Goal: Find specific page/section: Find specific page/section

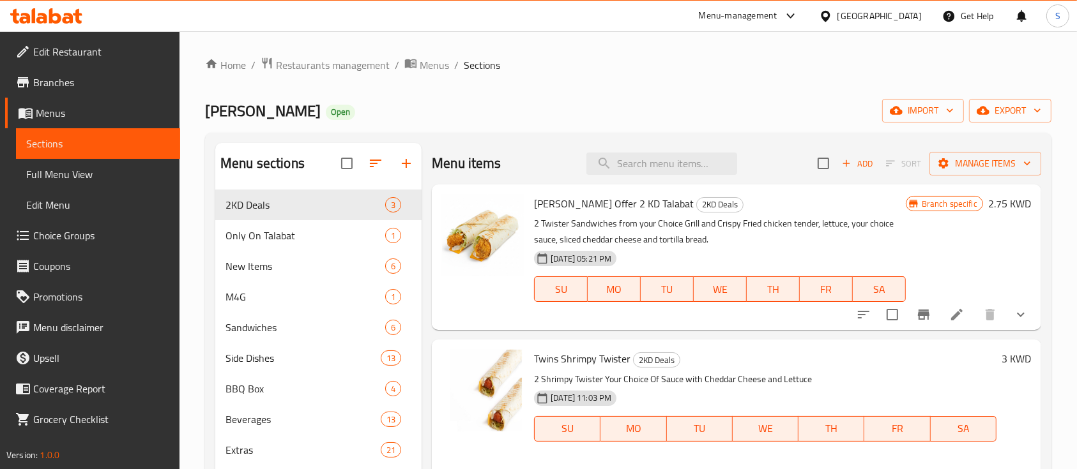
click at [327, 52] on div "Home / Restaurants management / Menus / Sections Zola Open import export Menu s…" at bounding box center [627, 468] width 897 height 874
click at [331, 58] on span "Restaurants management" at bounding box center [333, 64] width 114 height 15
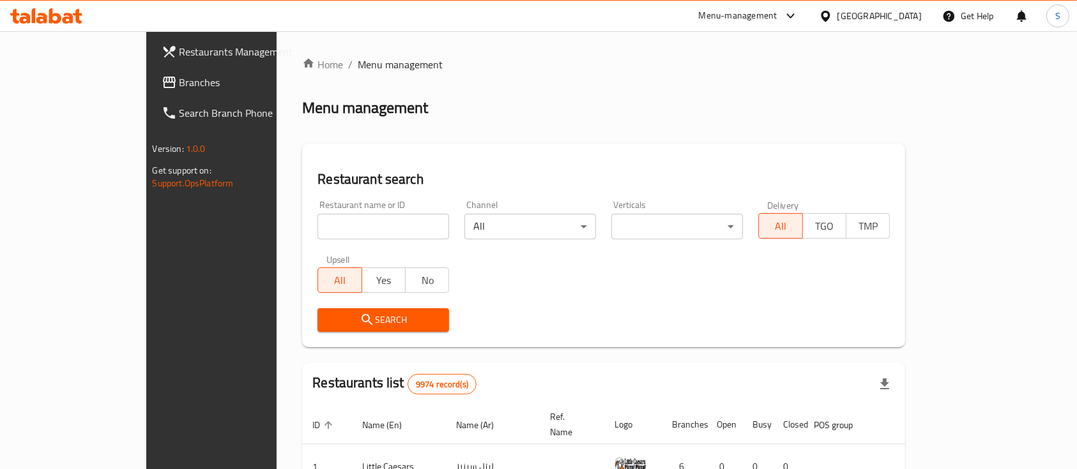
click at [317, 225] on input "search" at bounding box center [383, 227] width 132 height 26
paste input "alsafeer aljadeed"
type input "alsafeer aljadeed"
click at [328, 312] on span "Search" at bounding box center [383, 320] width 111 height 16
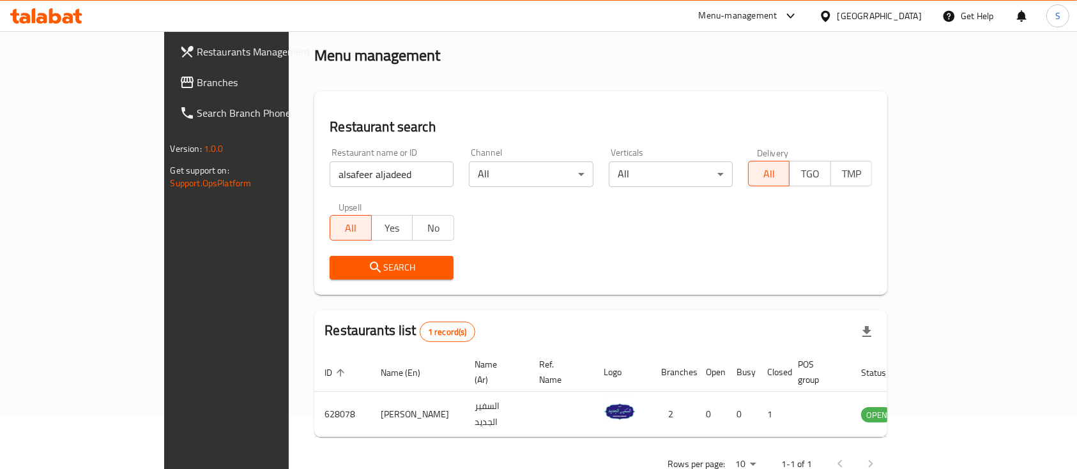
scroll to position [75, 0]
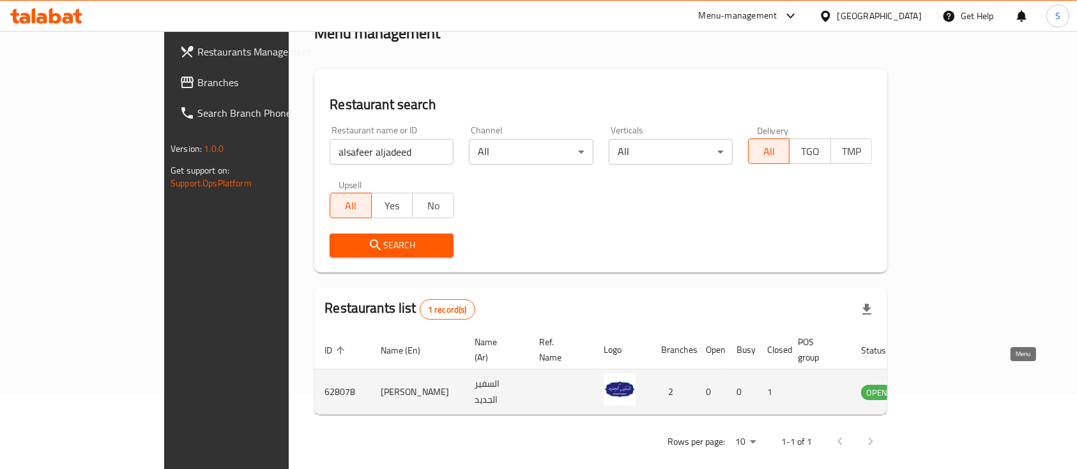
click at [943, 384] on icon "enhanced table" at bounding box center [935, 391] width 15 height 15
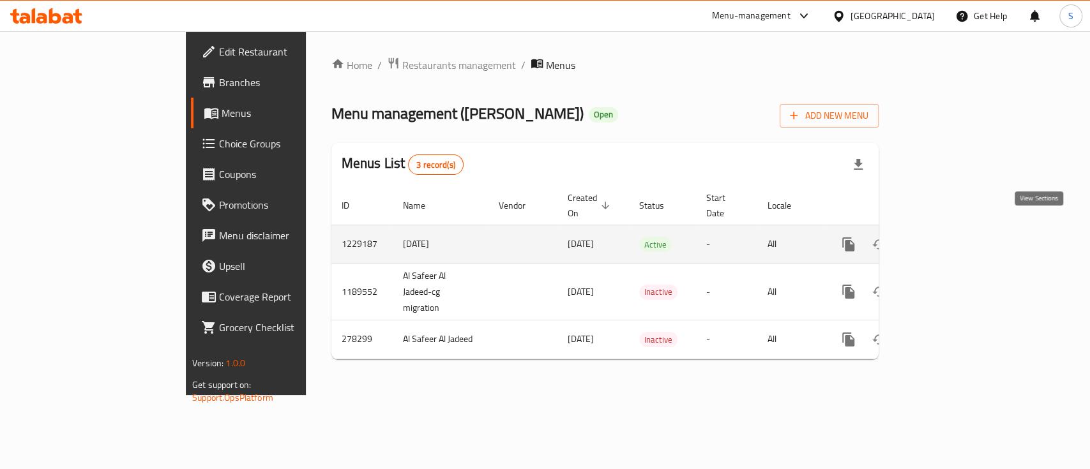
click at [948, 237] on icon "enhanced table" at bounding box center [940, 244] width 15 height 15
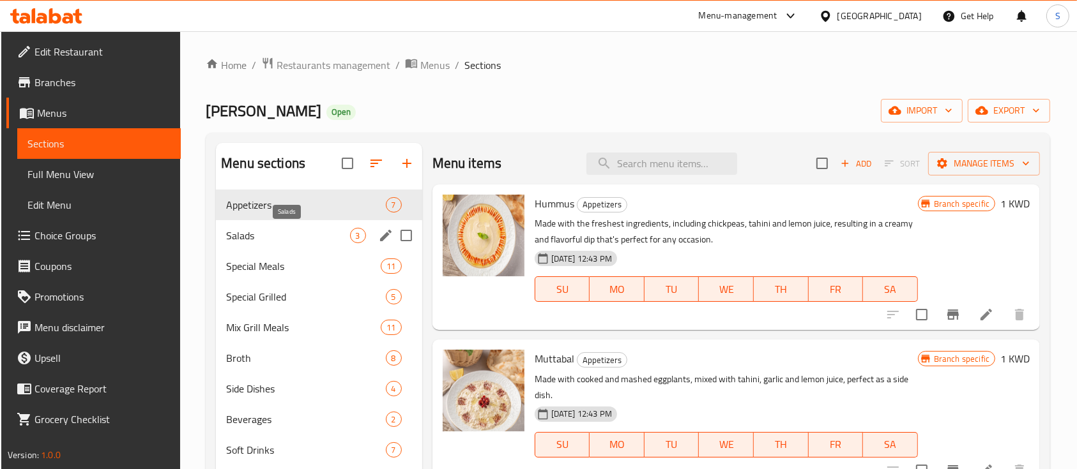
click at [276, 238] on span "Salads" at bounding box center [287, 235] width 123 height 15
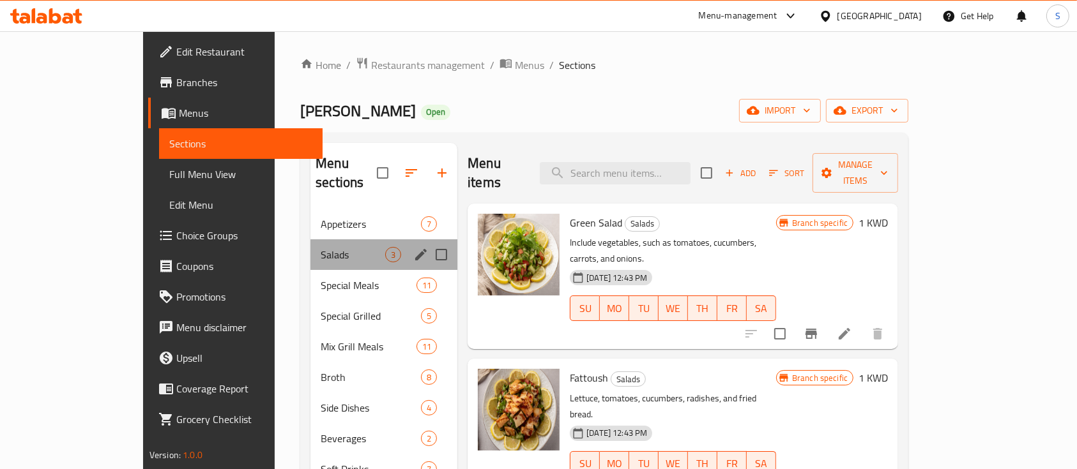
drag, startPoint x: 278, startPoint y: 246, endPoint x: 280, endPoint y: 258, distance: 12.3
click at [310, 258] on div "Appetizers 7 Salads 3 Special Meals 11 Special Grilled 5 Mix Grill Meals 11 Bro…" at bounding box center [383, 347] width 147 height 276
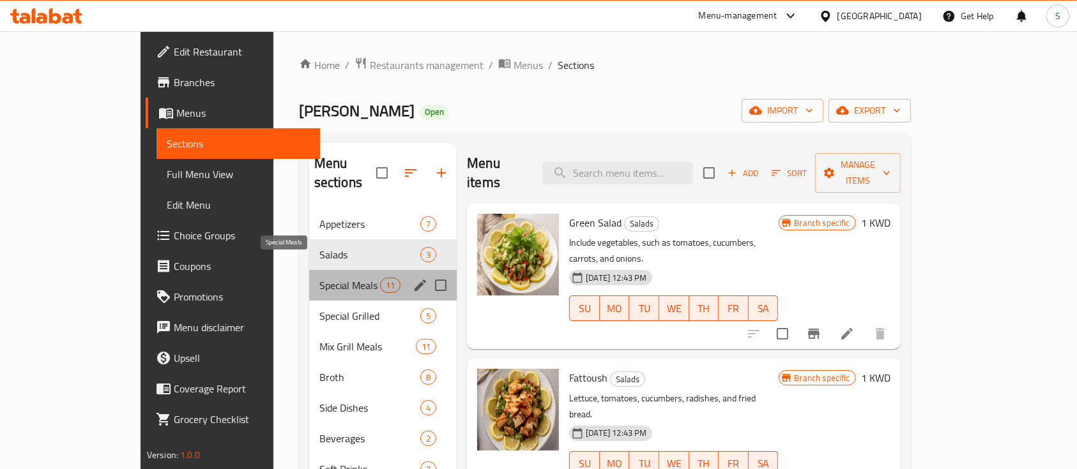
click at [319, 278] on span "Special Meals" at bounding box center [349, 285] width 61 height 15
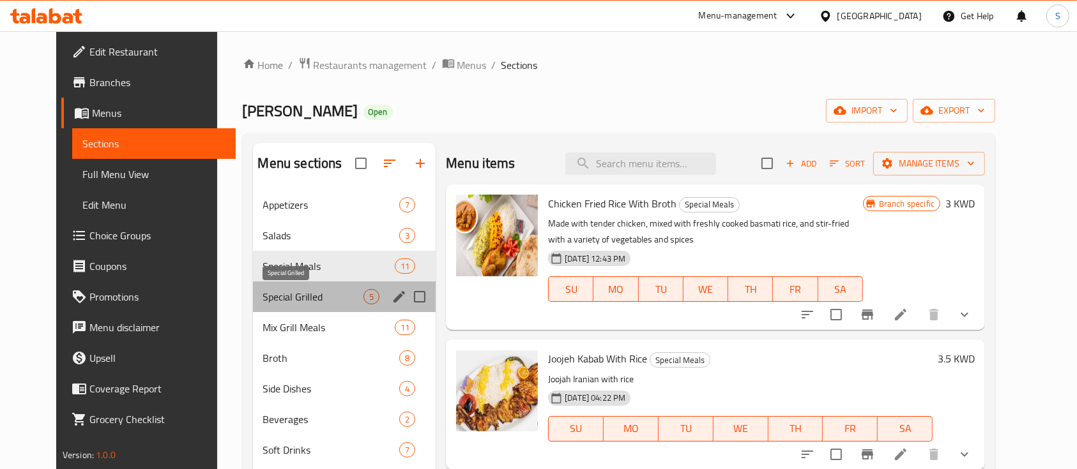
click at [277, 296] on span "Special Grilled" at bounding box center [313, 296] width 101 height 15
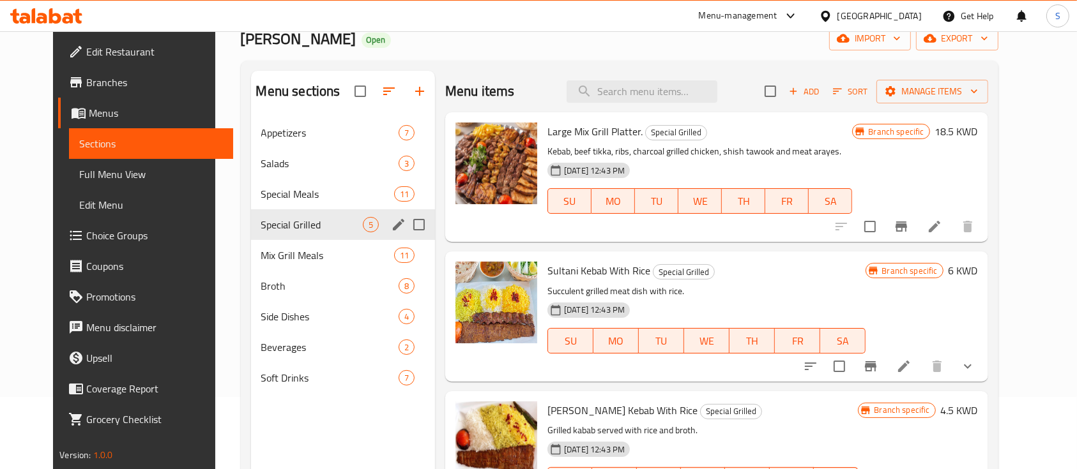
scroll to position [77, 0]
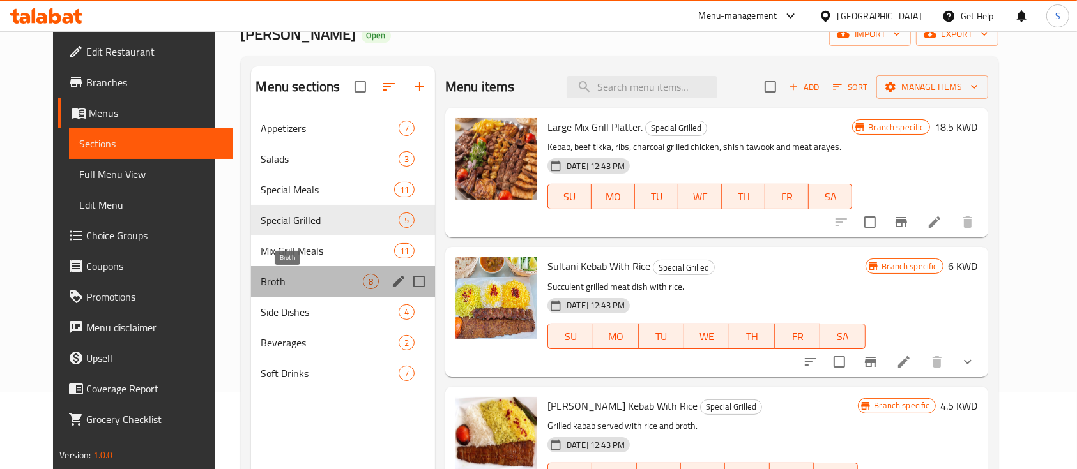
click at [276, 276] on span "Broth" at bounding box center [312, 281] width 102 height 15
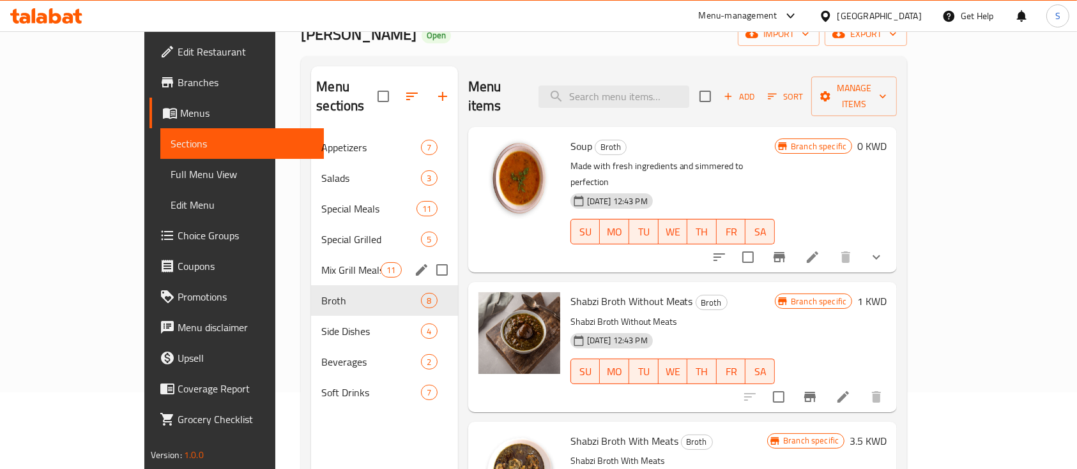
click at [311, 255] on div "Mix Grill Meals 11" at bounding box center [384, 270] width 146 height 31
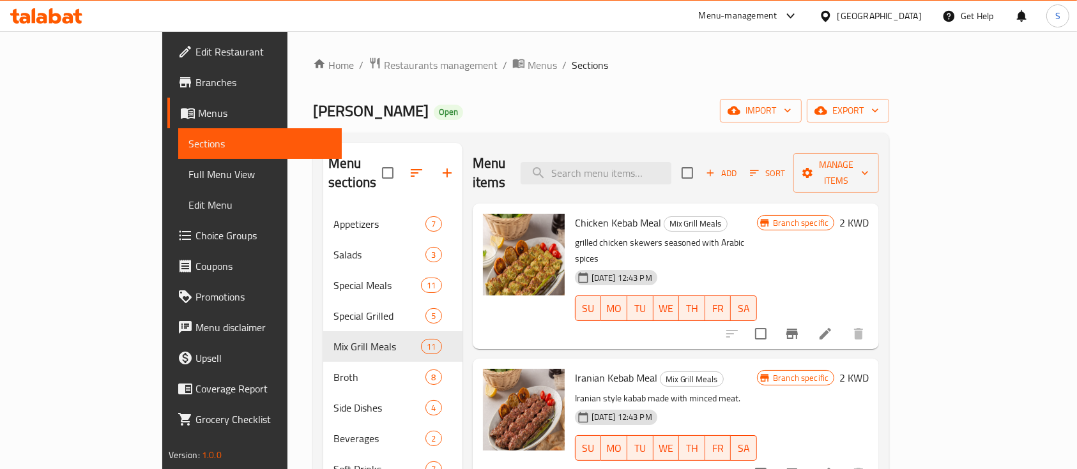
drag, startPoint x: 321, startPoint y: 79, endPoint x: 323, endPoint y: 70, distance: 9.8
click at [321, 79] on div "Home / Restaurants management / Menus / Sections Alsafeer Aljadeed Open import …" at bounding box center [601, 340] width 576 height 566
click at [384, 69] on span "Restaurants management" at bounding box center [441, 64] width 114 height 15
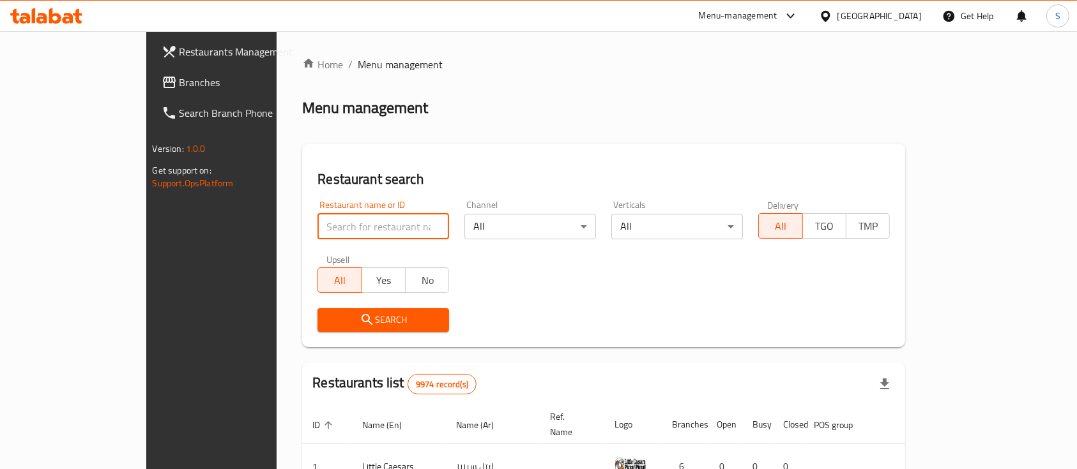
click at [317, 220] on input "search" at bounding box center [383, 227] width 132 height 26
click at [286, 10] on div "Menu-management Kuwait Get Help S" at bounding box center [538, 16] width 1077 height 31
click at [310, 243] on div "Restaurant name or ID Restaurant name or ID" at bounding box center [383, 220] width 147 height 54
drag, startPoint x: 300, startPoint y: 226, endPoint x: 304, endPoint y: 218, distance: 8.6
click at [317, 225] on input "search" at bounding box center [383, 227] width 132 height 26
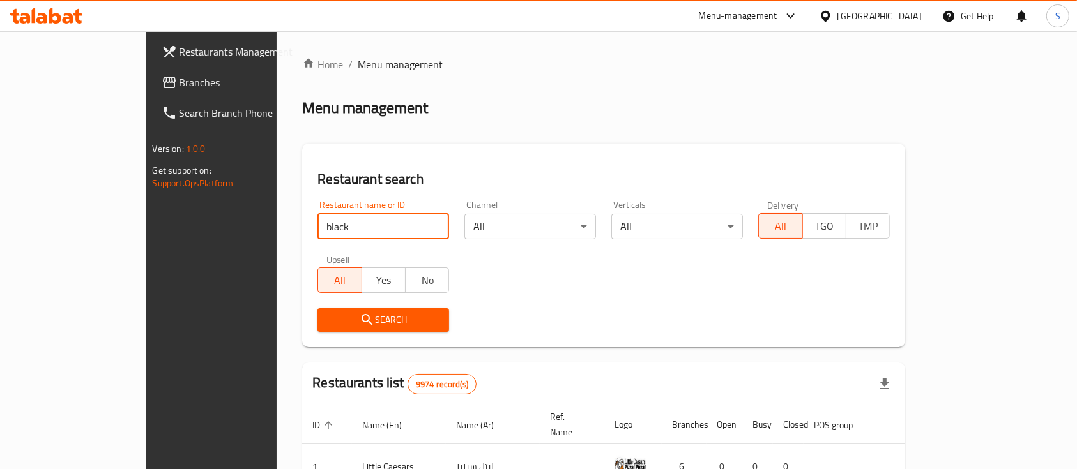
type input "black ra"
click at [373, 305] on div "Search" at bounding box center [383, 320] width 147 height 39
click at [371, 319] on span "Search" at bounding box center [383, 320] width 111 height 16
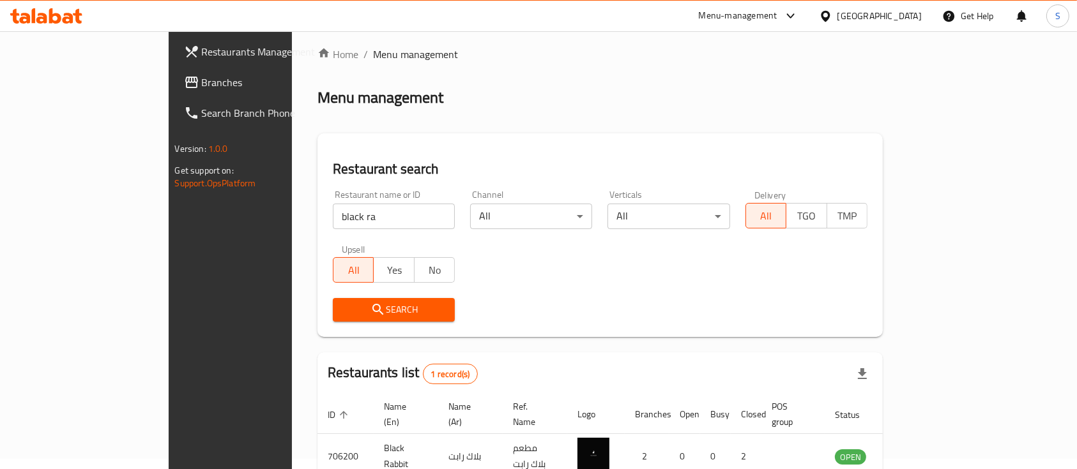
scroll to position [75, 0]
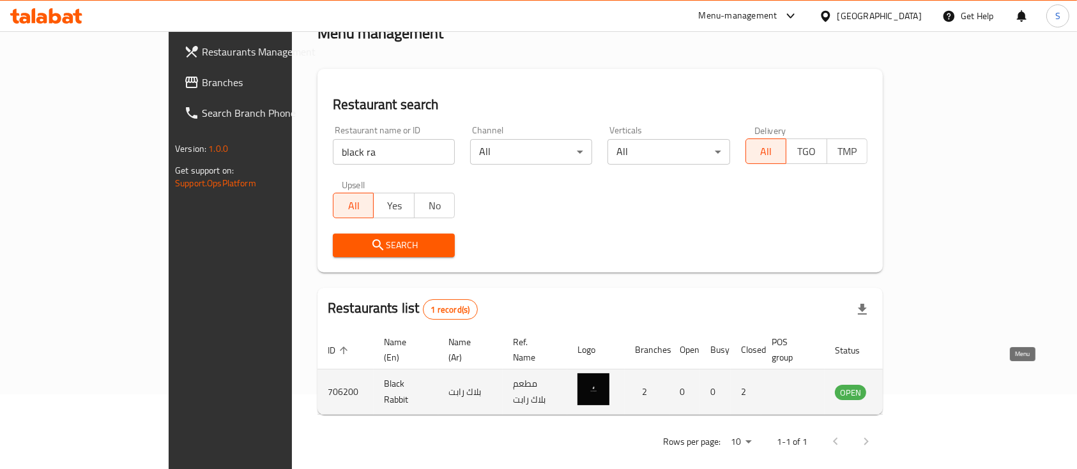
click at [917, 384] on icon "enhanced table" at bounding box center [909, 391] width 15 height 15
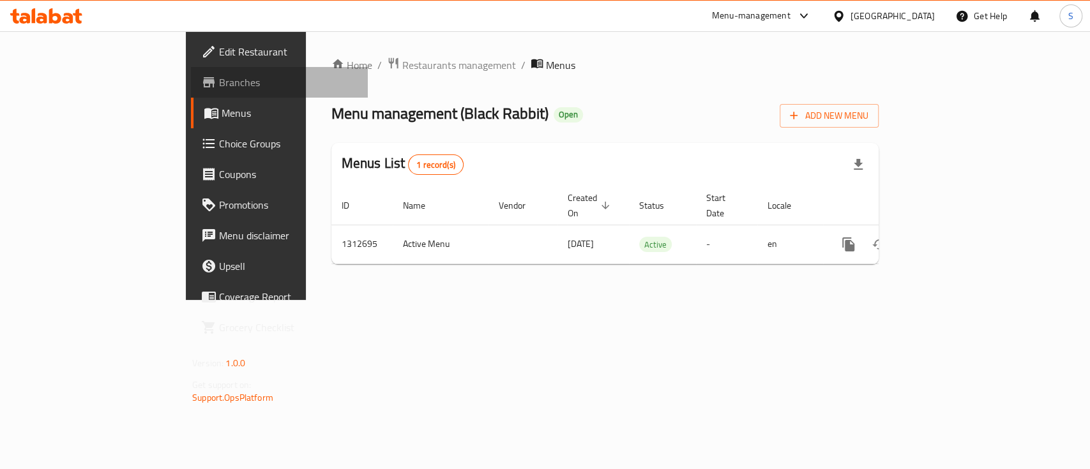
click at [219, 85] on span "Branches" at bounding box center [288, 82] width 139 height 15
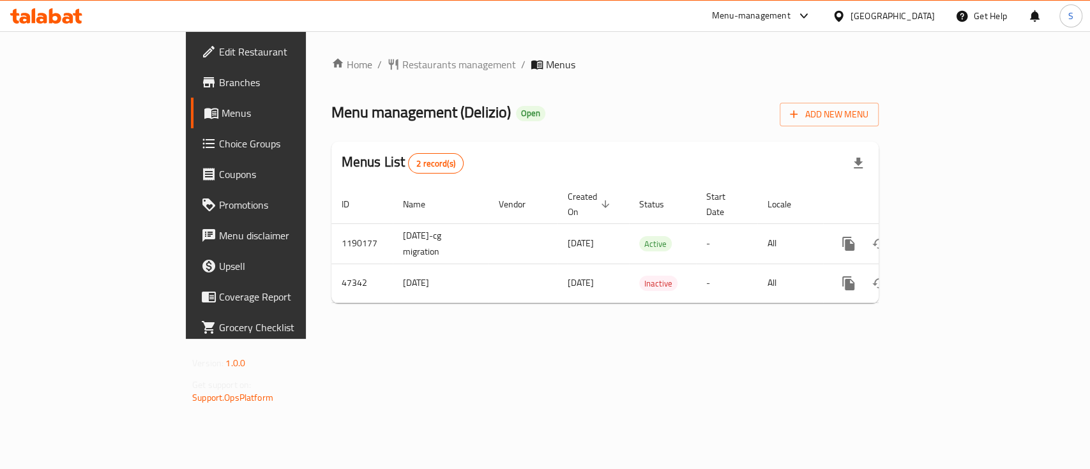
click at [948, 236] on icon "enhanced table" at bounding box center [940, 243] width 15 height 15
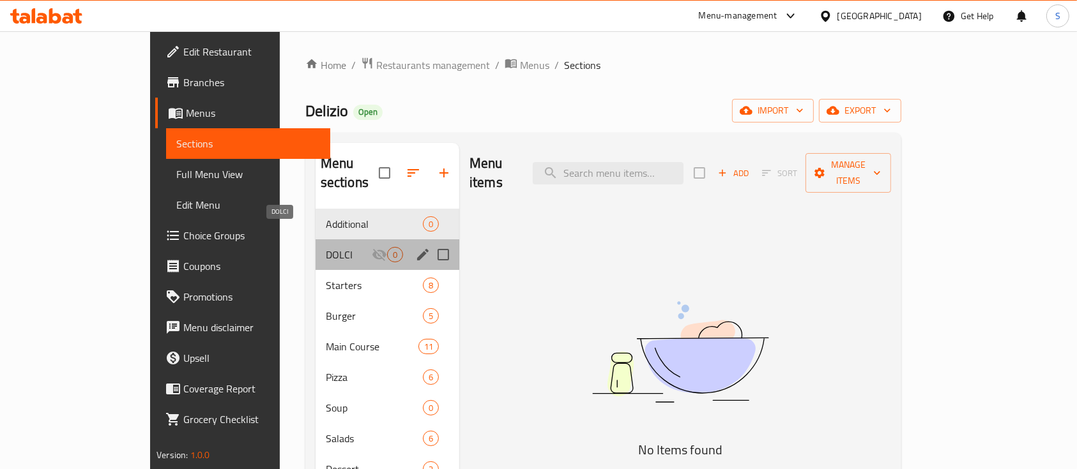
click at [326, 247] on span "DOLCI" at bounding box center [349, 254] width 46 height 15
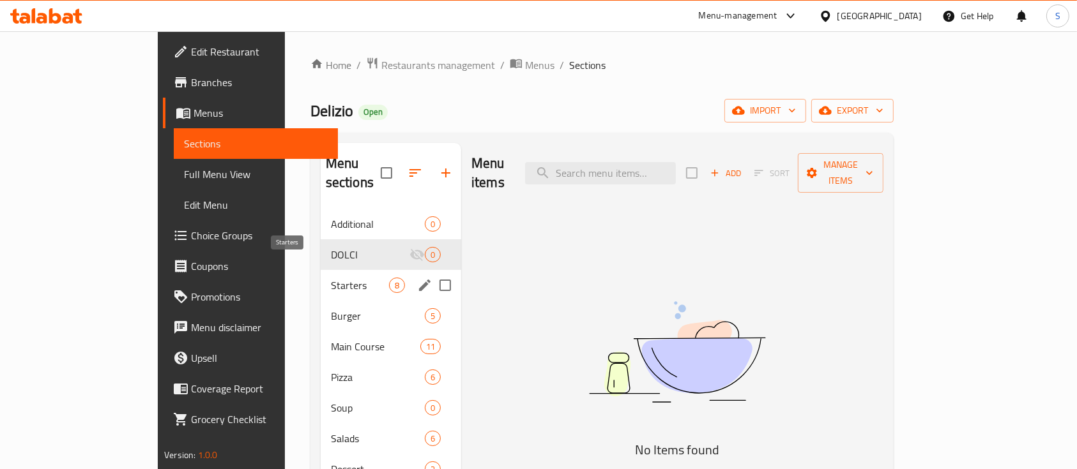
click at [331, 278] on span "Starters" at bounding box center [360, 285] width 58 height 15
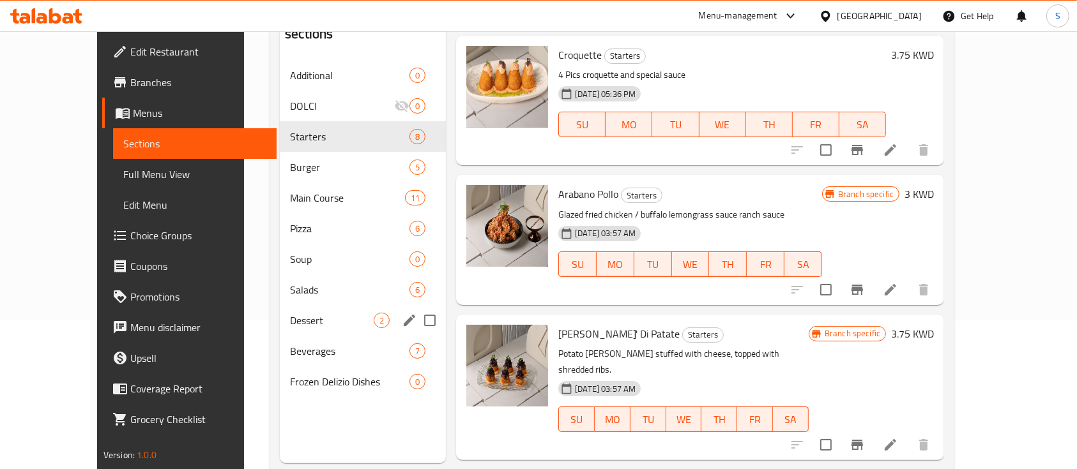
scroll to position [149, 0]
click at [280, 155] on div "Burger 5" at bounding box center [363, 166] width 166 height 31
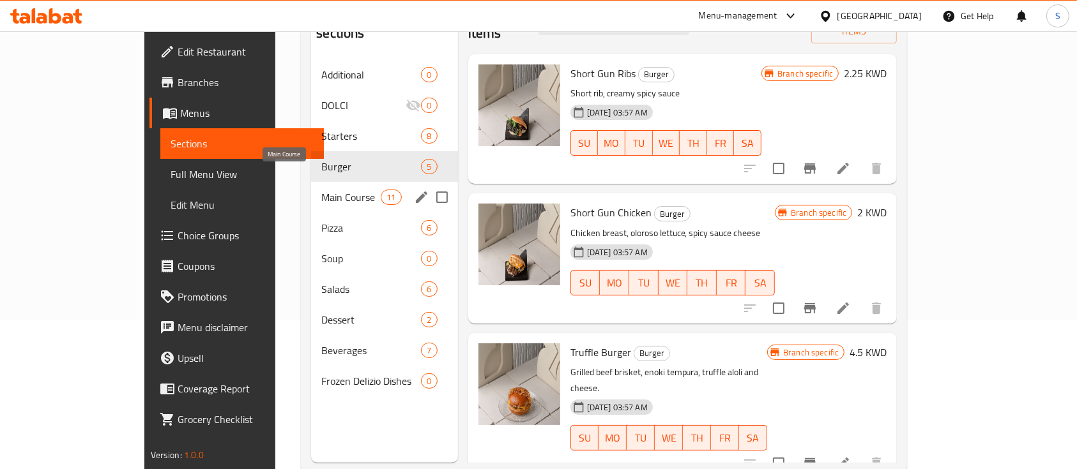
click at [321, 190] on span "Main Course" at bounding box center [350, 197] width 59 height 15
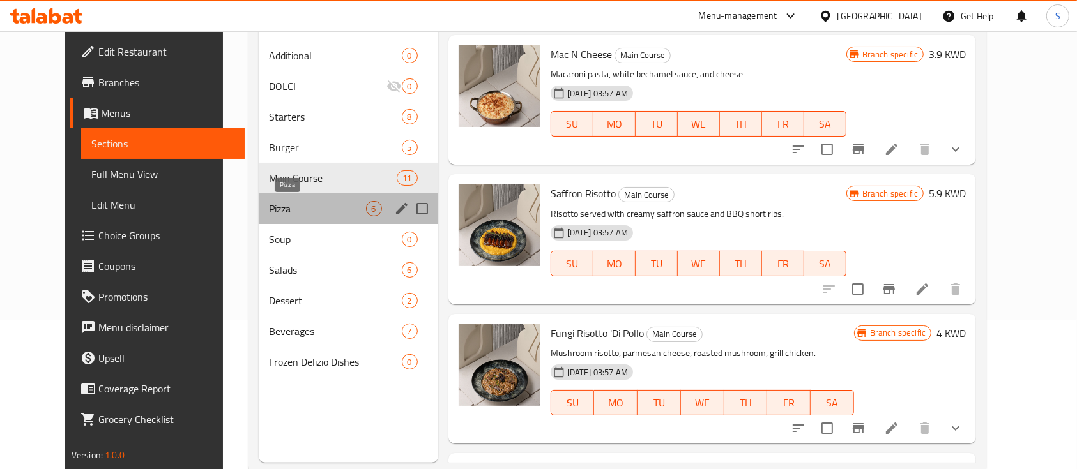
click at [285, 213] on span "Pizza" at bounding box center [317, 208] width 97 height 15
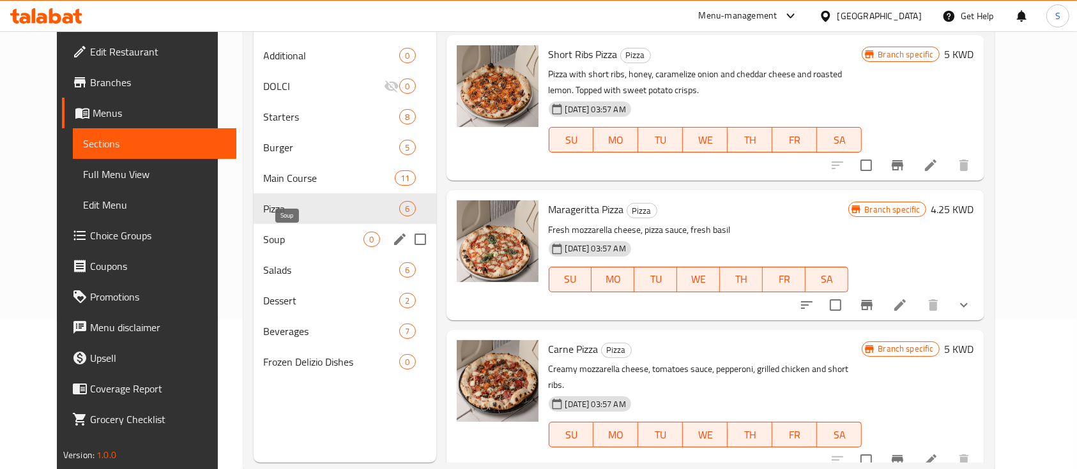
click at [280, 232] on span "Soup" at bounding box center [314, 239] width 100 height 15
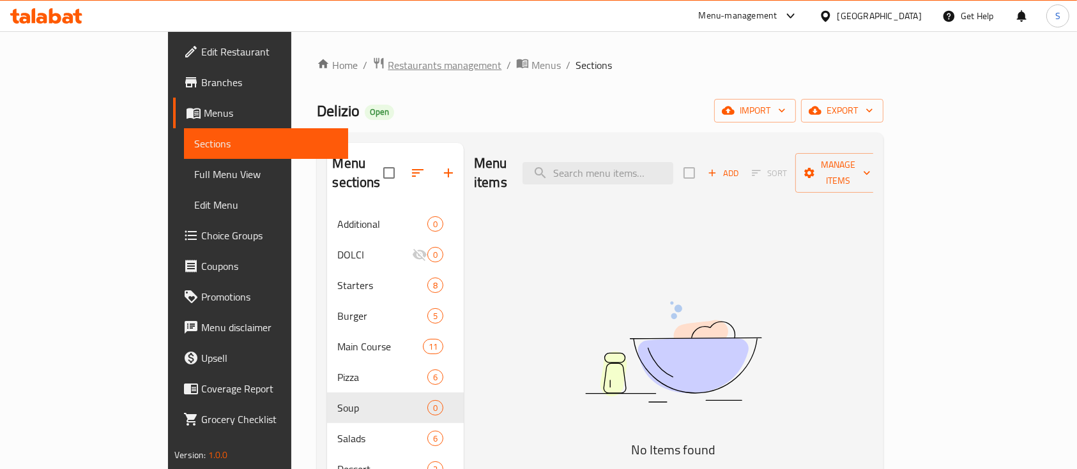
click at [388, 57] on span "Restaurants management" at bounding box center [445, 64] width 114 height 15
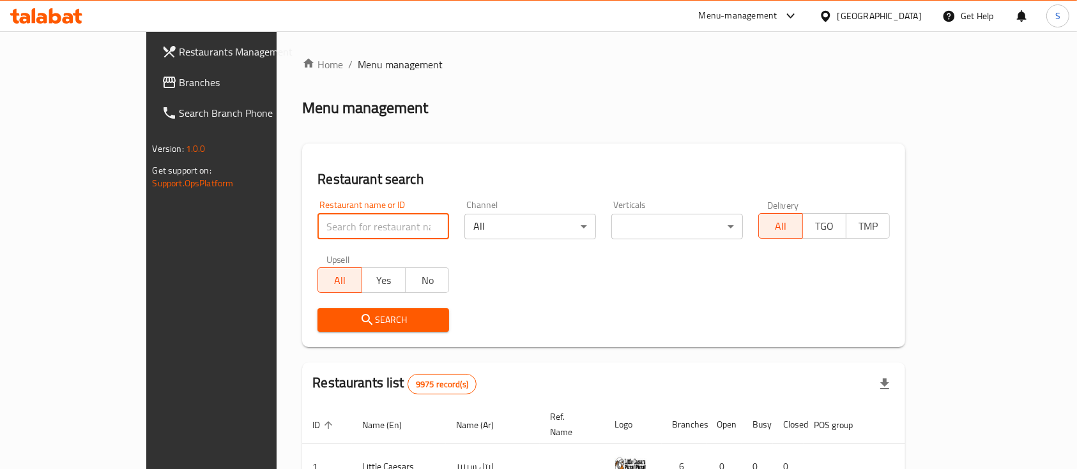
drag, startPoint x: 276, startPoint y: 223, endPoint x: 262, endPoint y: 212, distance: 17.3
click at [317, 223] on input "search" at bounding box center [383, 227] width 132 height 26
type input "Anna Ice Cream"
drag, startPoint x: 312, startPoint y: 329, endPoint x: 312, endPoint y: 319, distance: 9.6
click at [328, 319] on span "Search" at bounding box center [383, 320] width 111 height 16
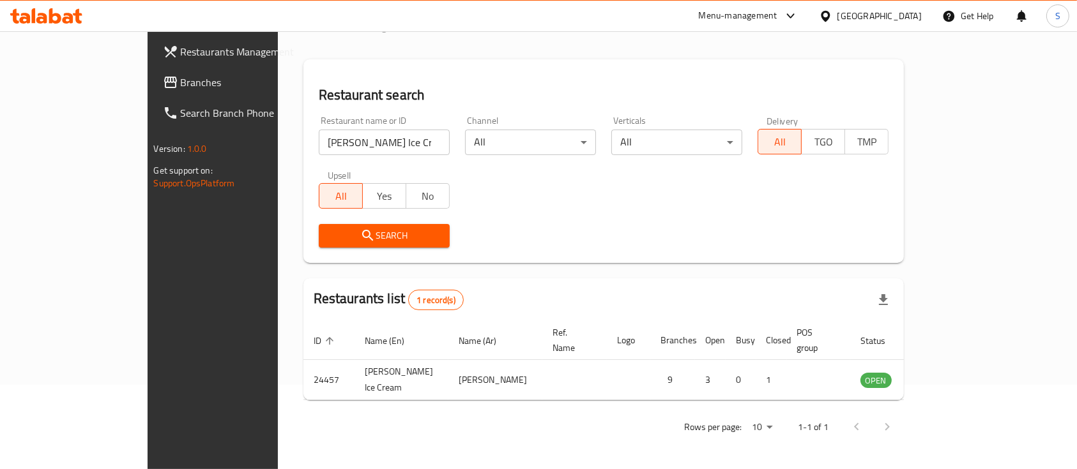
scroll to position [75, 0]
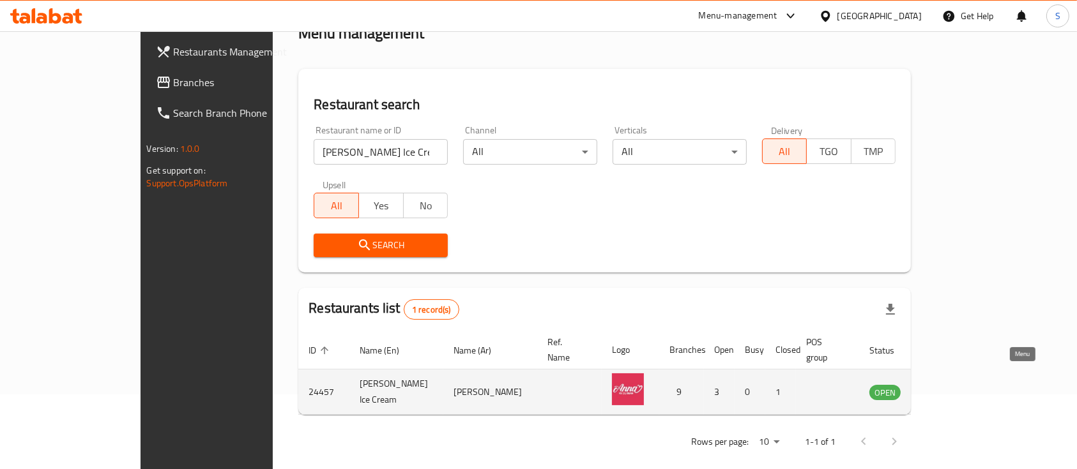
click at [960, 384] on link "enhanced table" at bounding box center [948, 391] width 24 height 15
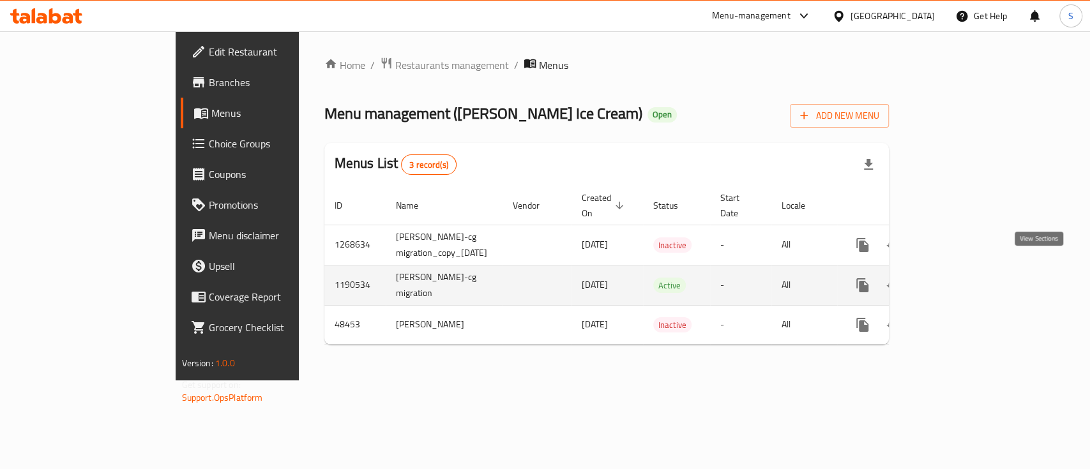
click at [962, 278] on icon "enhanced table" at bounding box center [954, 285] width 15 height 15
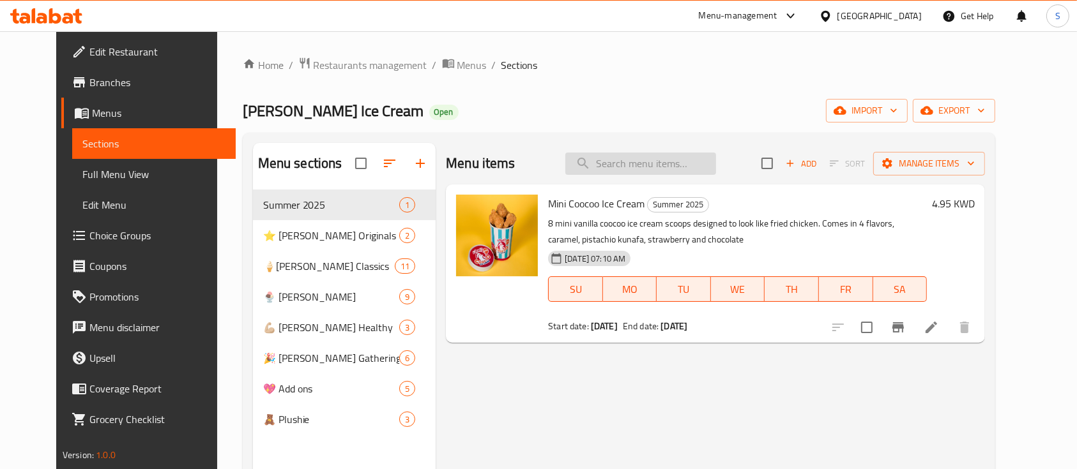
click at [668, 162] on input "search" at bounding box center [640, 164] width 151 height 22
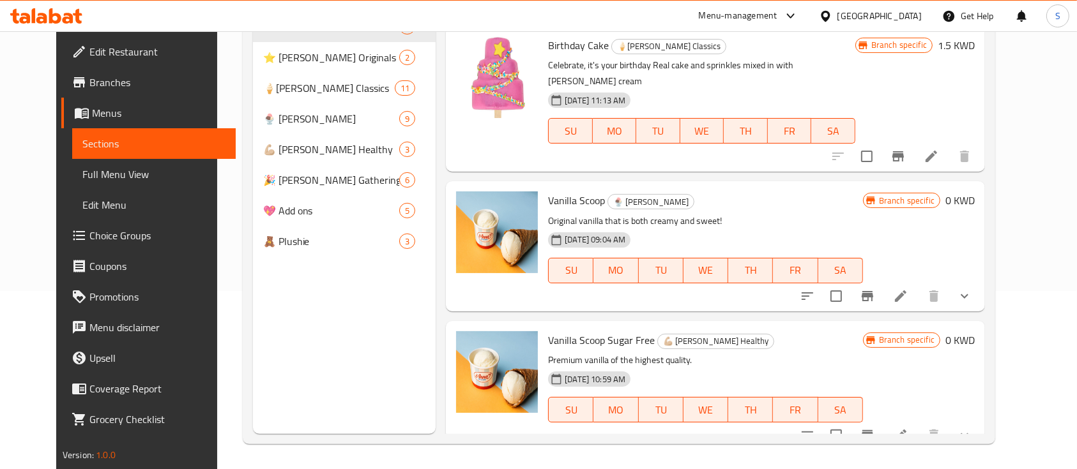
scroll to position [179, 0]
type input "vani"
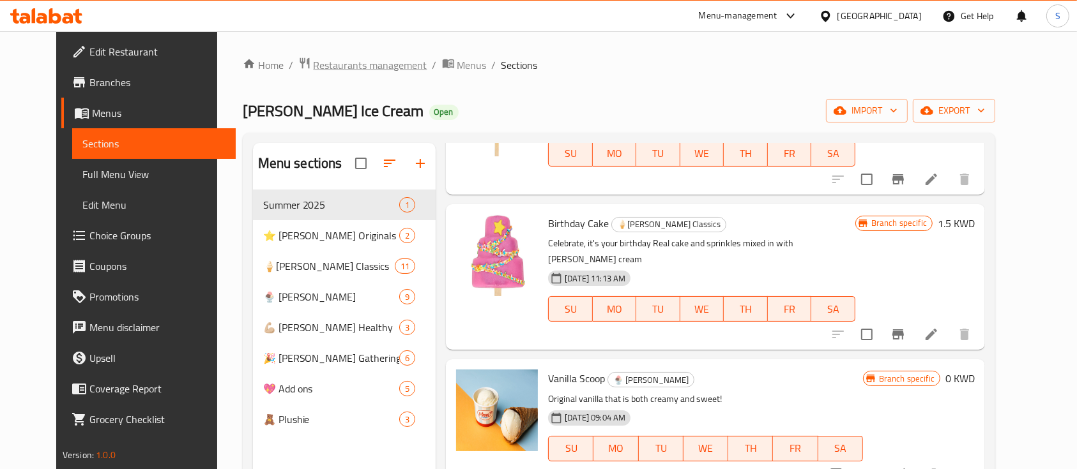
click at [314, 59] on span "Restaurants management" at bounding box center [371, 64] width 114 height 15
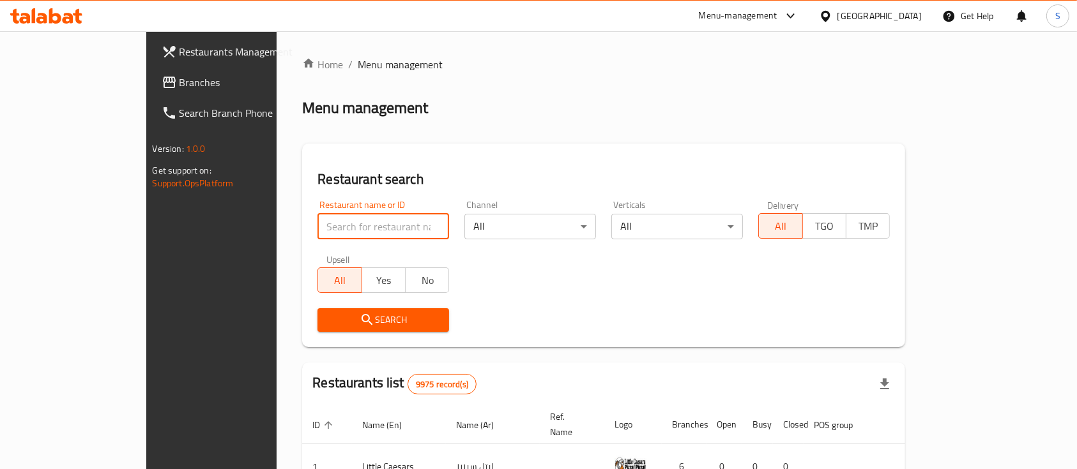
click at [317, 227] on input "search" at bounding box center [383, 227] width 132 height 26
paste input "Yemen gate"
type input "Yemen gate"
click at [328, 324] on span "Search" at bounding box center [383, 320] width 111 height 16
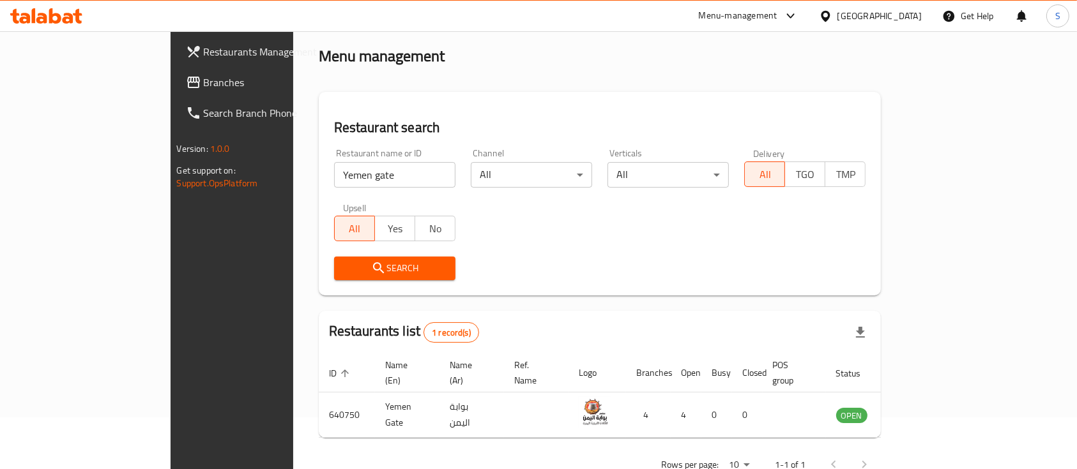
scroll to position [75, 0]
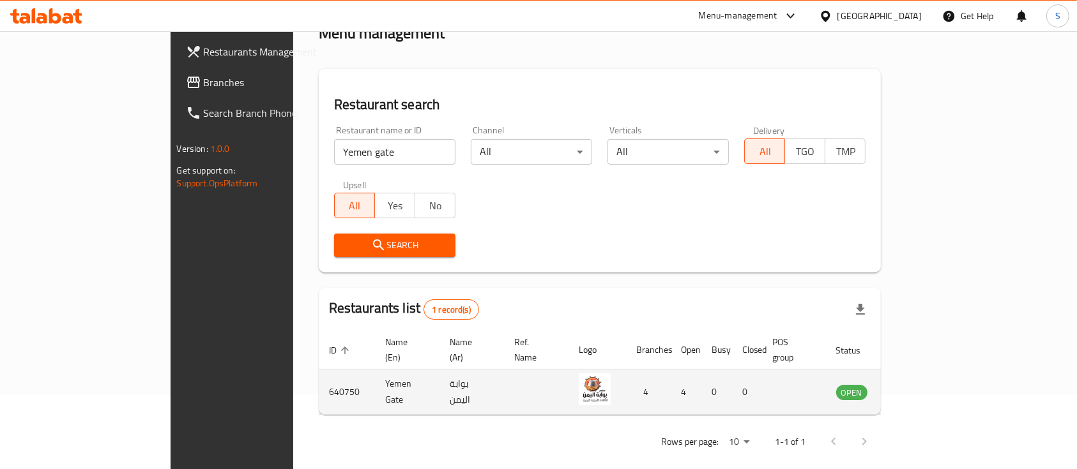
click at [918, 384] on icon "enhanced table" at bounding box center [910, 391] width 15 height 15
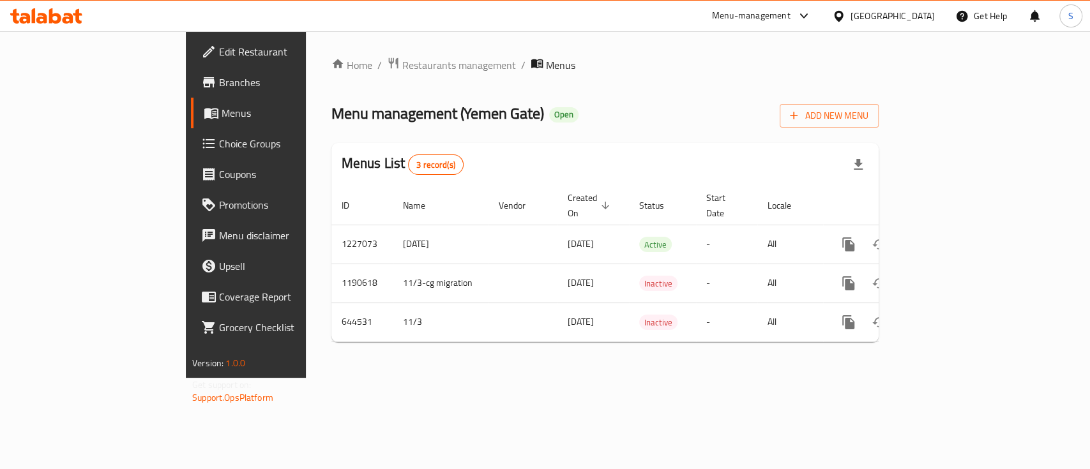
click at [219, 90] on span "Branches" at bounding box center [288, 82] width 139 height 15
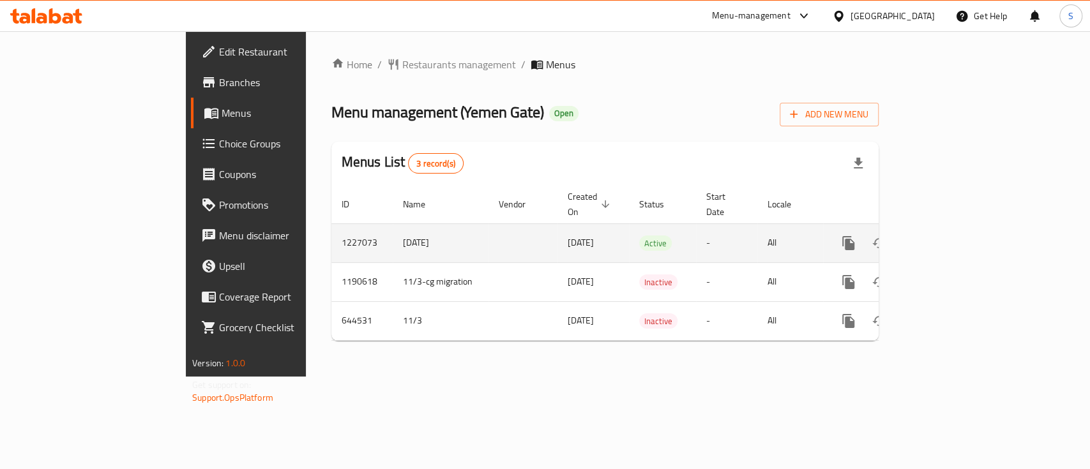
click at [948, 236] on icon "enhanced table" at bounding box center [940, 243] width 15 height 15
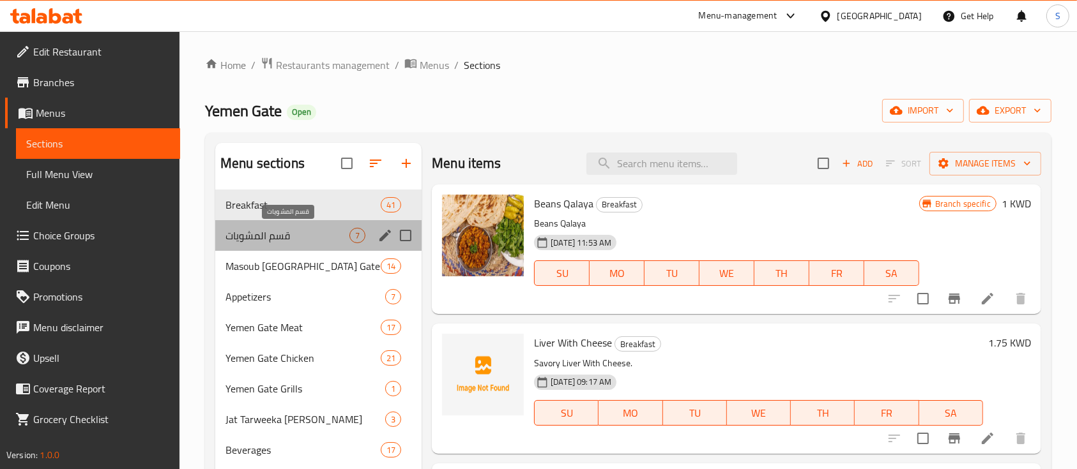
click at [261, 238] on span "قسم المشويات" at bounding box center [287, 235] width 124 height 15
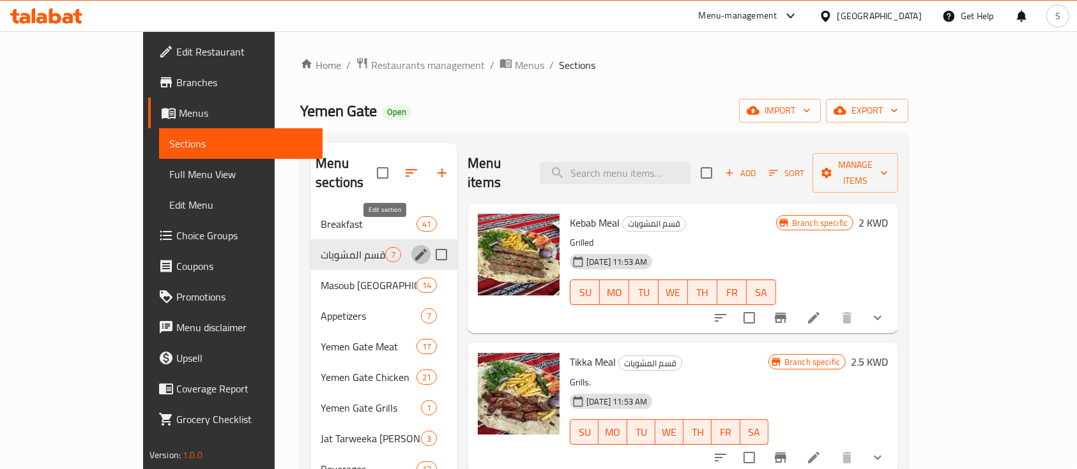
click at [413, 247] on icon "edit" at bounding box center [420, 254] width 15 height 15
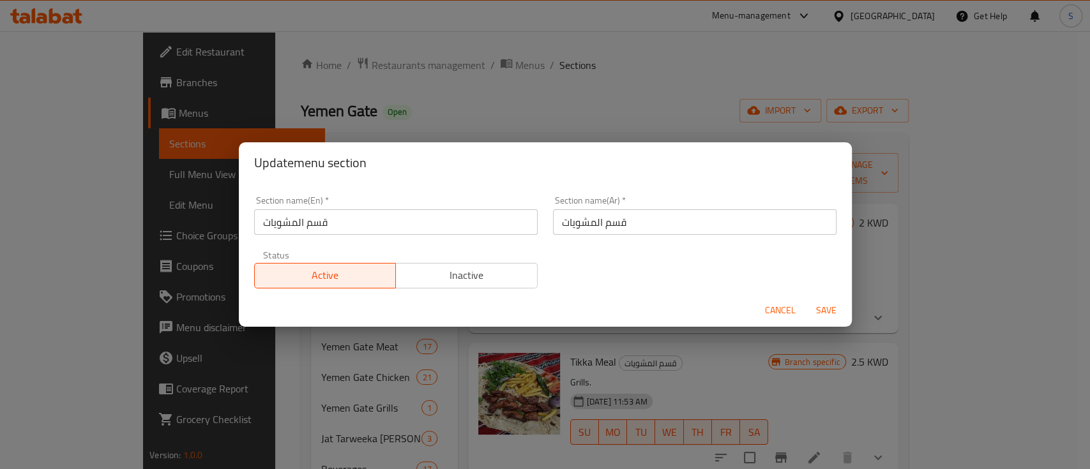
click at [368, 224] on input "قسم المشويات" at bounding box center [396, 222] width 284 height 26
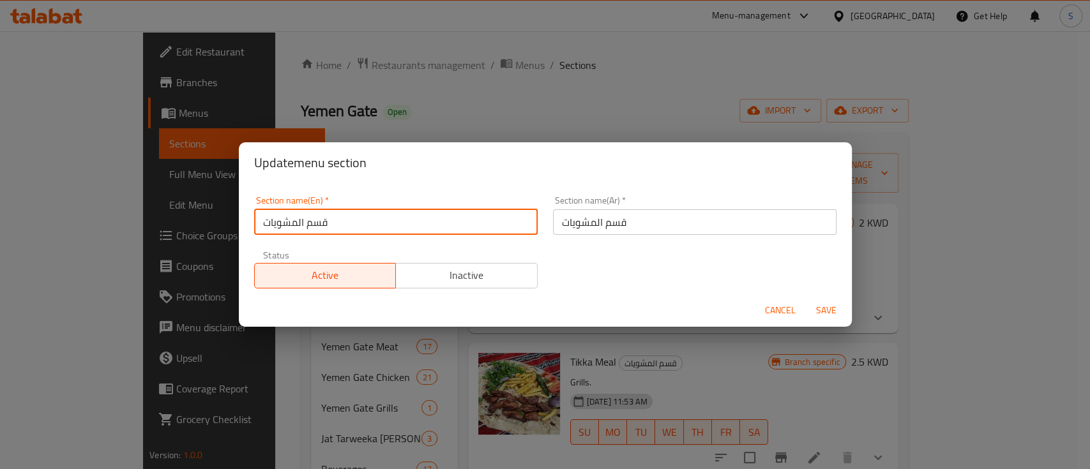
click at [368, 224] on input "قسم المشويات" at bounding box center [396, 222] width 284 height 26
type input "g"
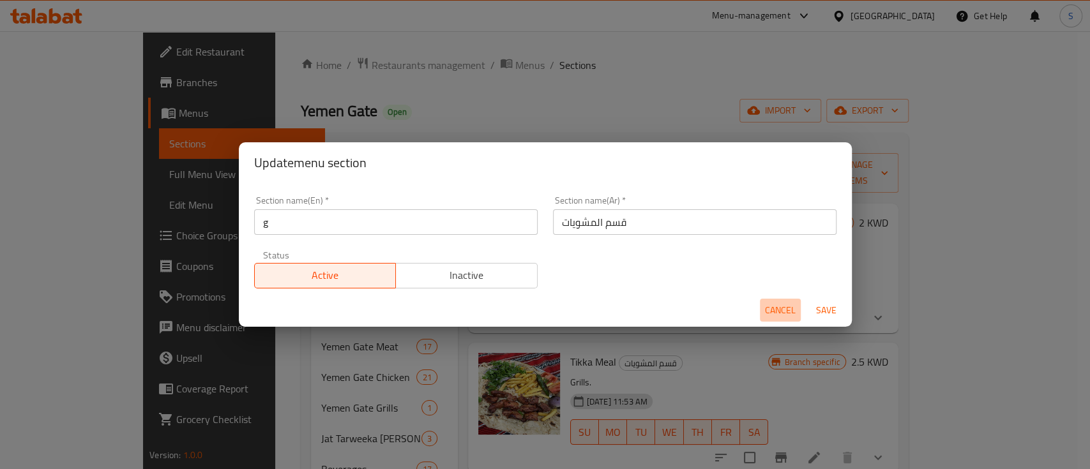
click at [782, 309] on span "Cancel" at bounding box center [780, 311] width 31 height 16
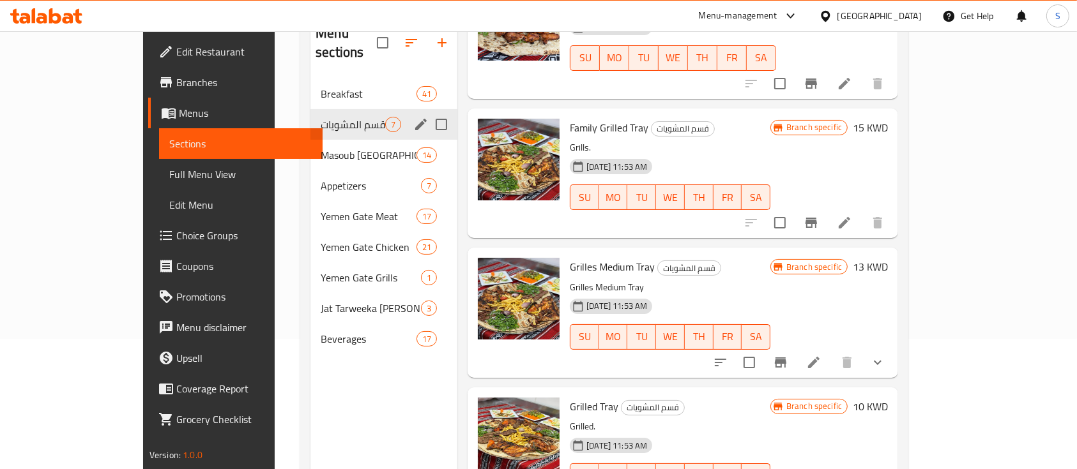
scroll to position [170, 0]
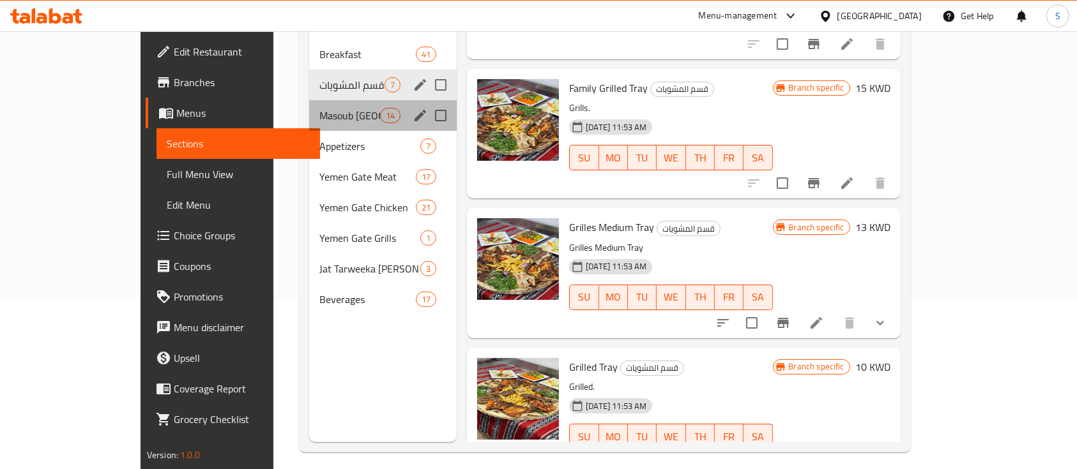
click at [309, 105] on div "Masoub Yemen Gate Platters 14" at bounding box center [383, 115] width 148 height 31
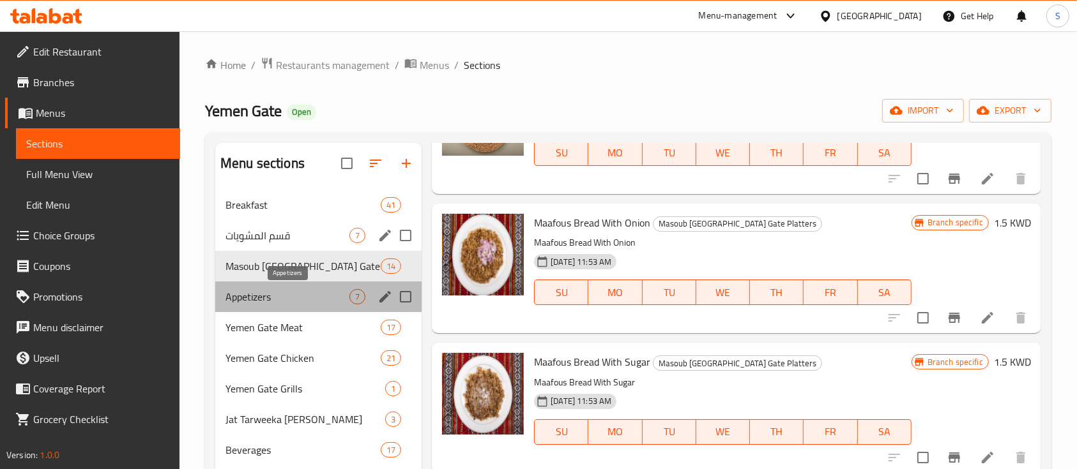
click at [303, 292] on span "Appetizers" at bounding box center [287, 296] width 124 height 15
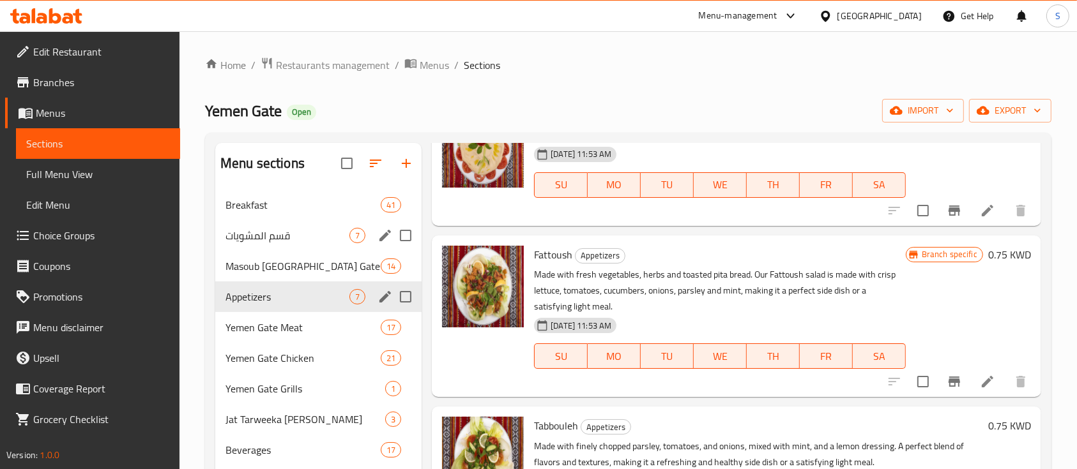
click at [291, 284] on div "Appetizers 7" at bounding box center [318, 297] width 206 height 31
click at [291, 271] on span "Masoub Yemen Gate Platters" at bounding box center [284, 266] width 119 height 15
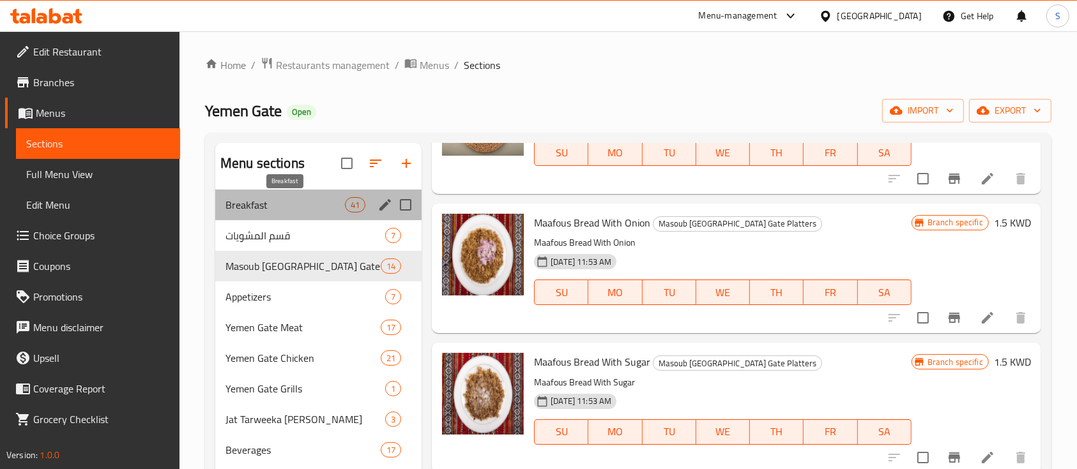
click at [283, 206] on span "Breakfast" at bounding box center [284, 204] width 119 height 15
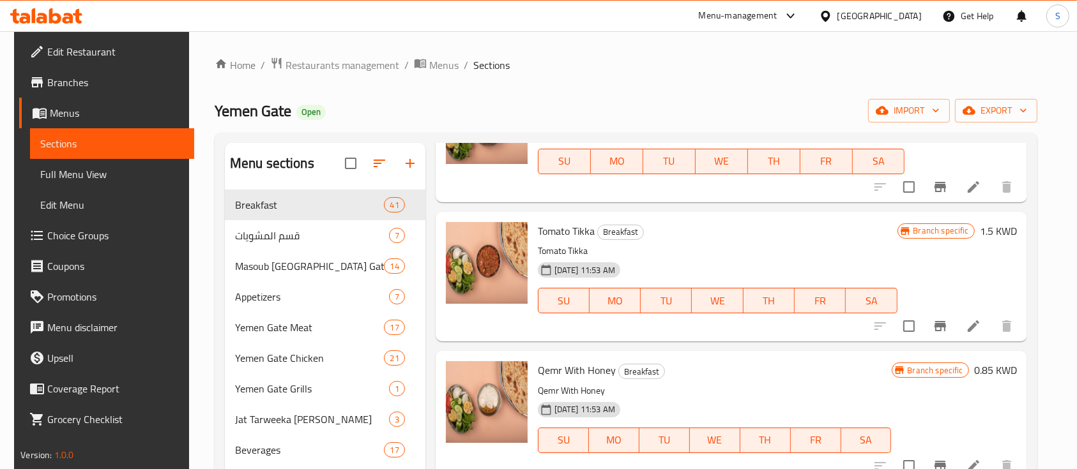
scroll to position [3604, 0]
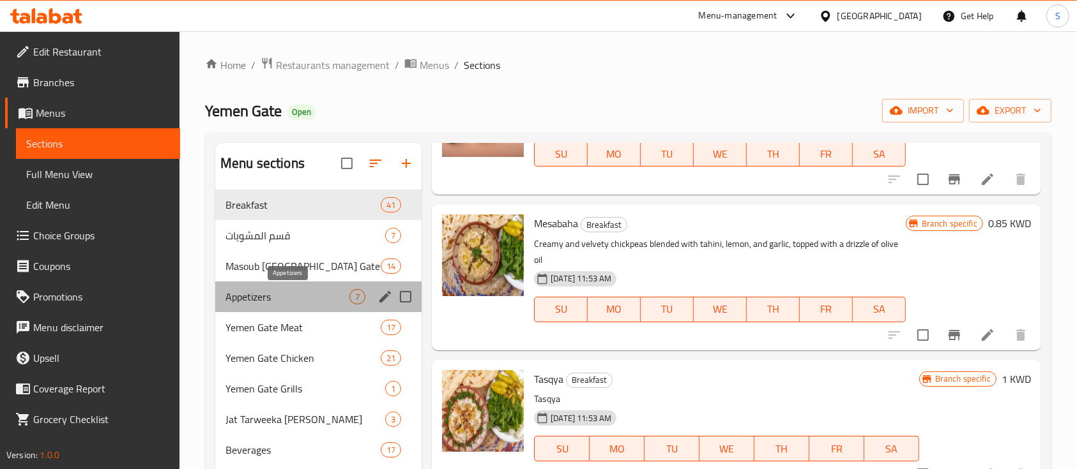
click at [323, 289] on span "Appetizers" at bounding box center [287, 296] width 124 height 15
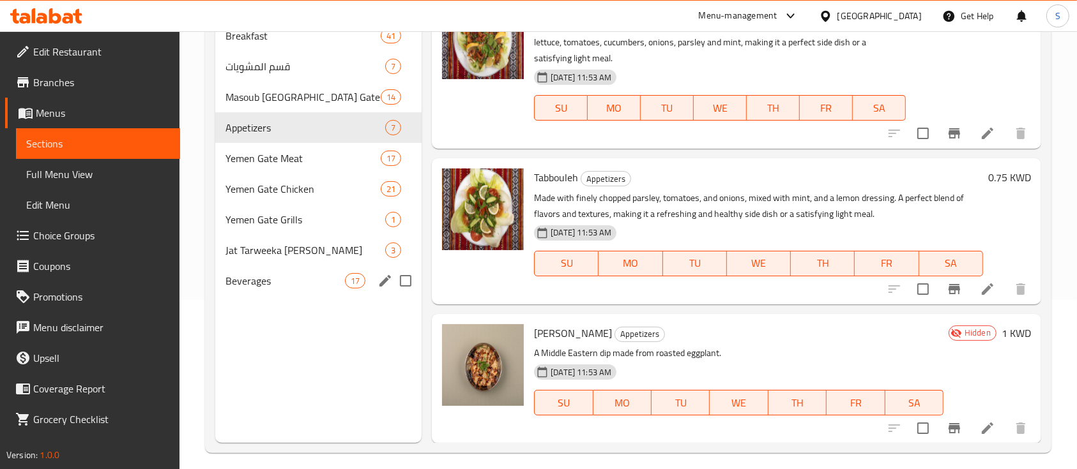
scroll to position [170, 0]
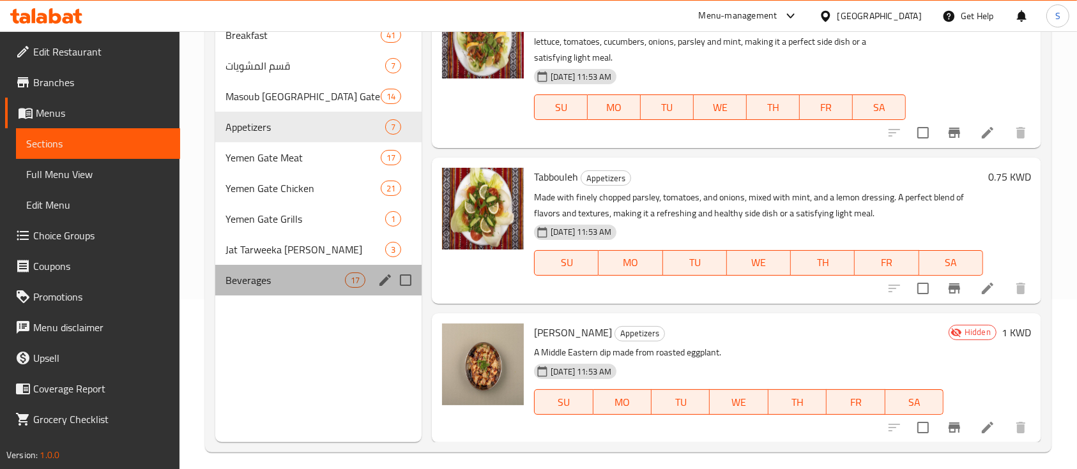
click at [305, 271] on div "Beverages 17" at bounding box center [318, 280] width 206 height 31
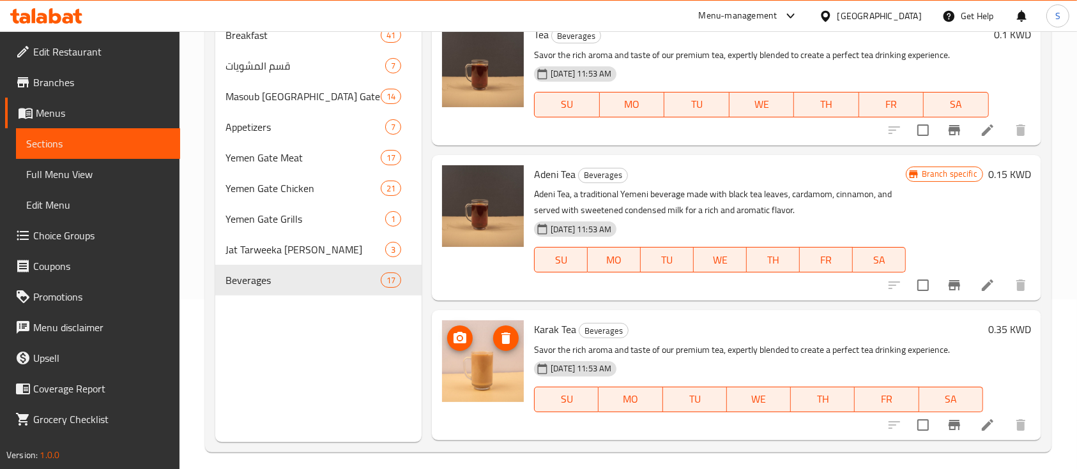
scroll to position [448, 0]
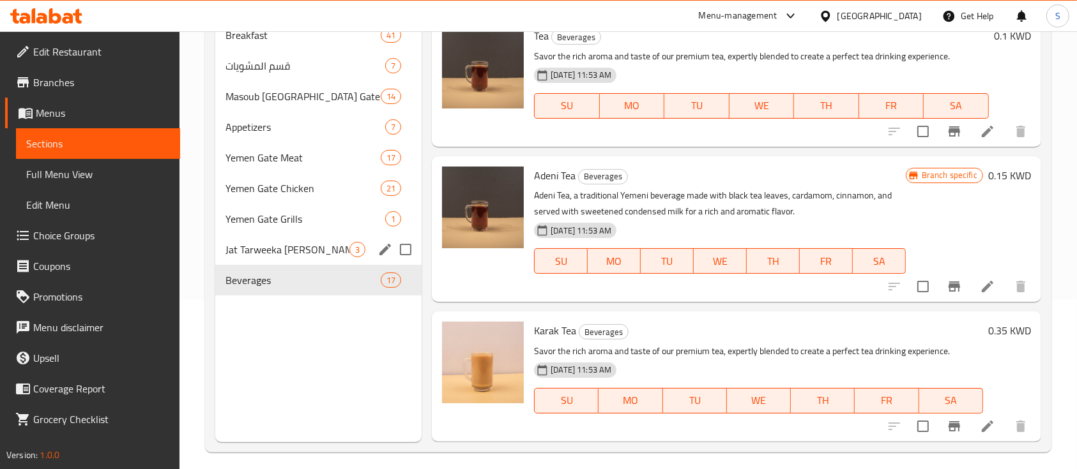
click at [286, 261] on div "Jat Tarweeka Al Maeda 3" at bounding box center [318, 249] width 206 height 31
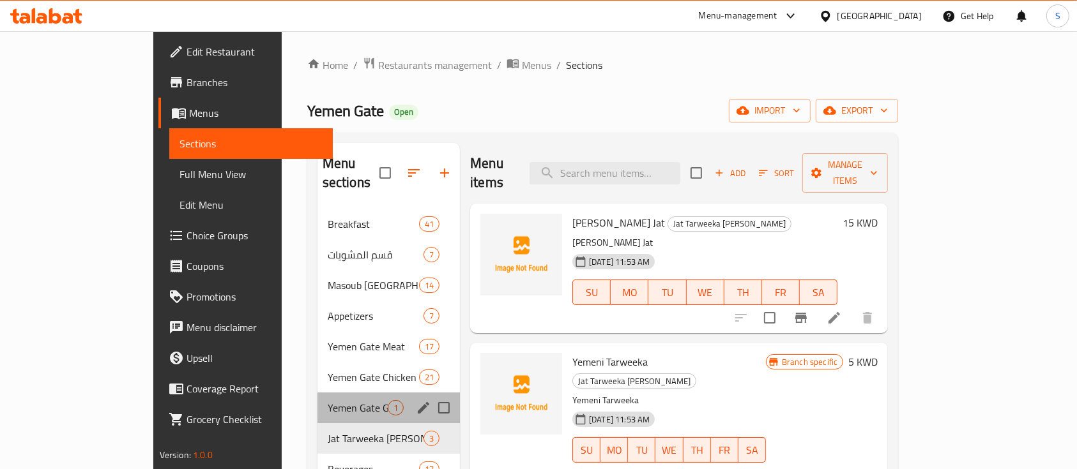
click at [317, 399] on div "Yemen Gate Grills 1" at bounding box center [388, 408] width 142 height 31
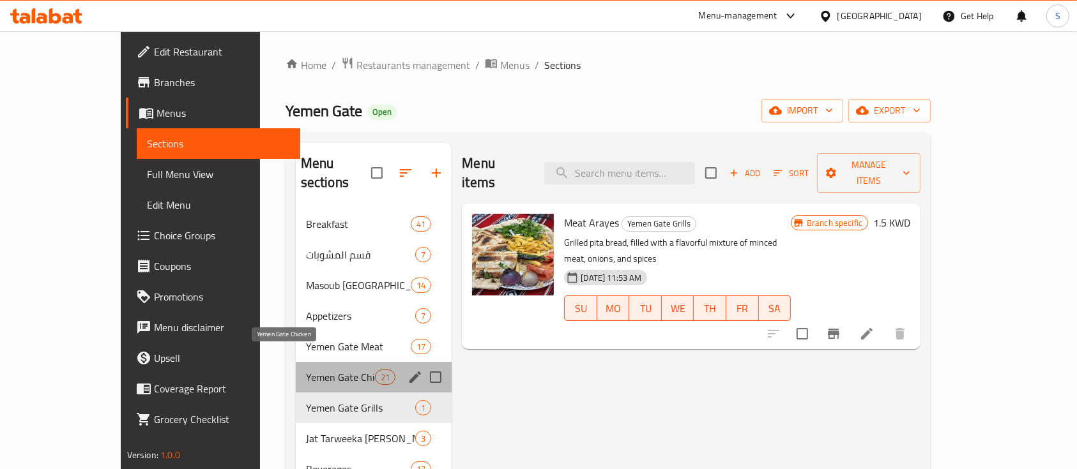
click at [306, 370] on span "Yemen Gate Chicken" at bounding box center [340, 377] width 69 height 15
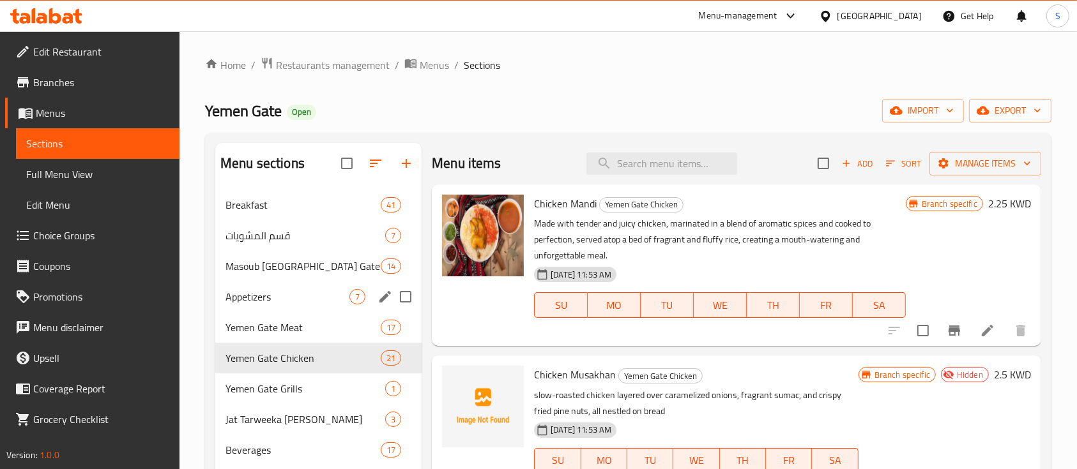
click at [252, 309] on div "Appetizers 7" at bounding box center [318, 297] width 206 height 31
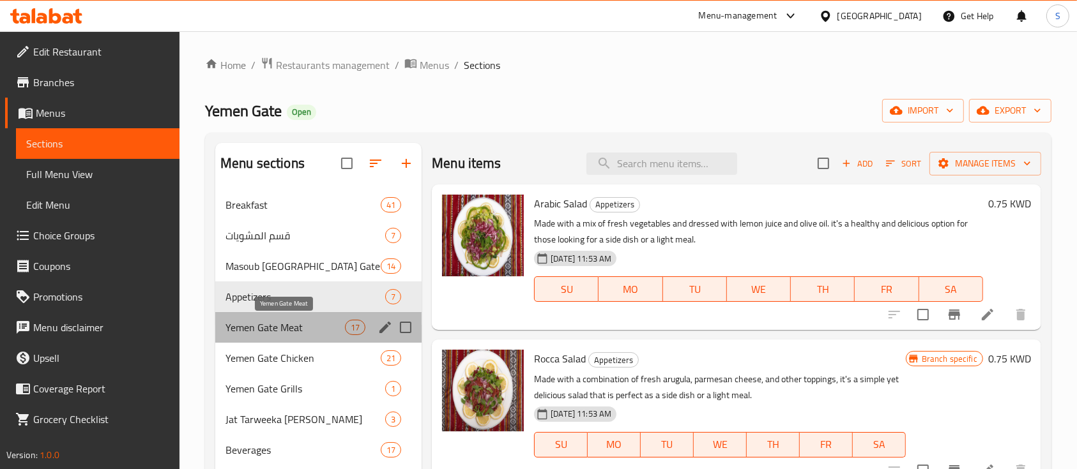
click at [252, 330] on span "Yemen Gate Meat" at bounding box center [284, 327] width 119 height 15
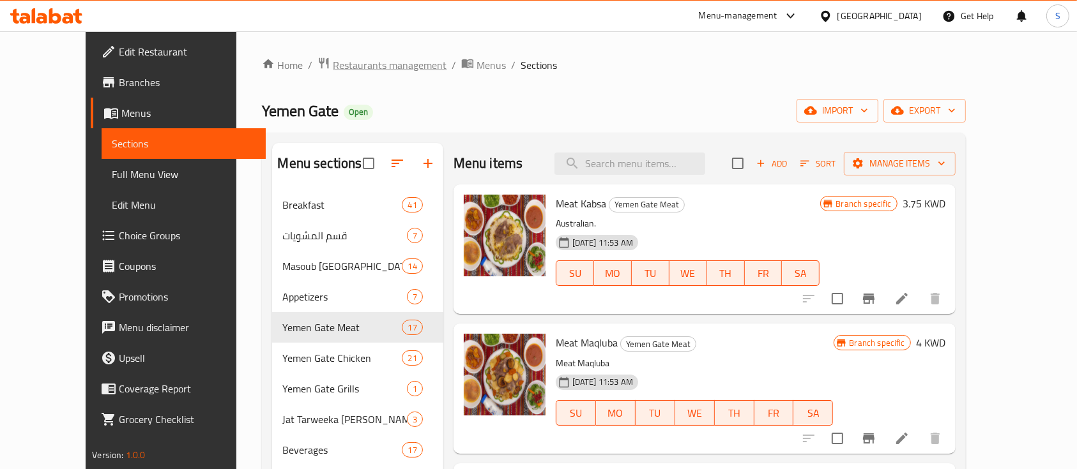
click at [333, 66] on span "Restaurants management" at bounding box center [390, 64] width 114 height 15
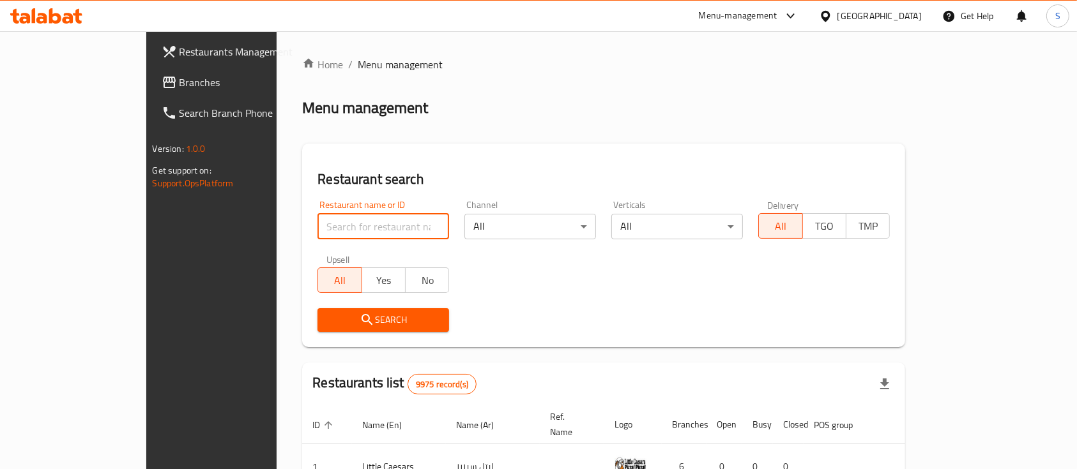
click at [317, 224] on input "search" at bounding box center [383, 227] width 132 height 26
paste input "Yemen gate"
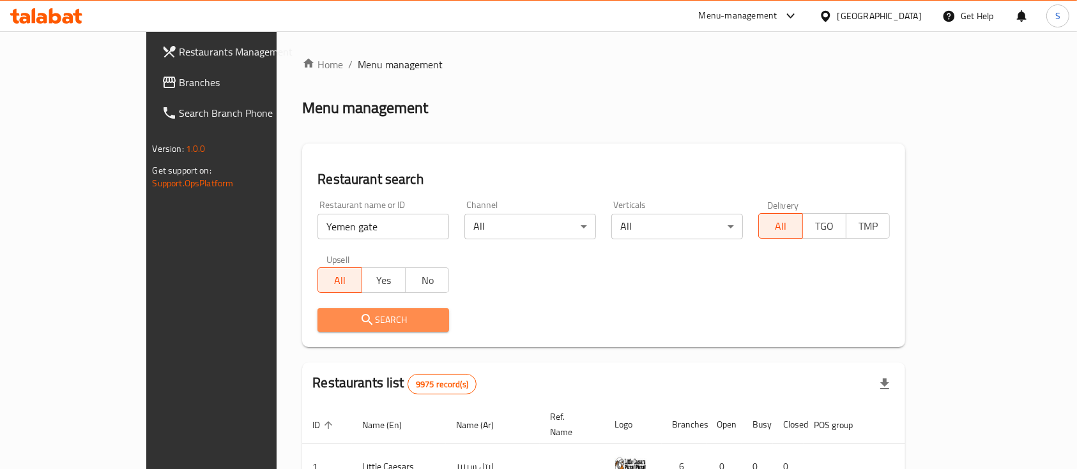
click at [328, 319] on span "Search" at bounding box center [383, 320] width 111 height 16
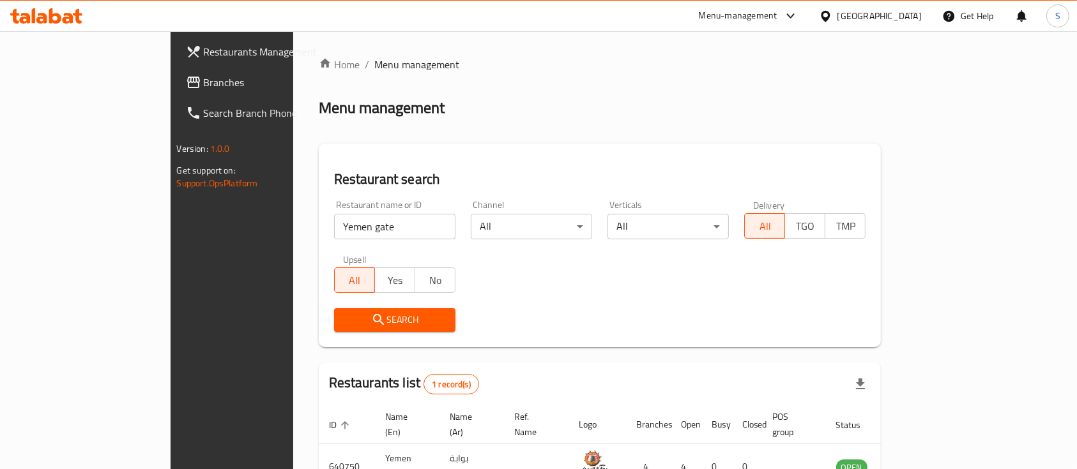
scroll to position [75, 0]
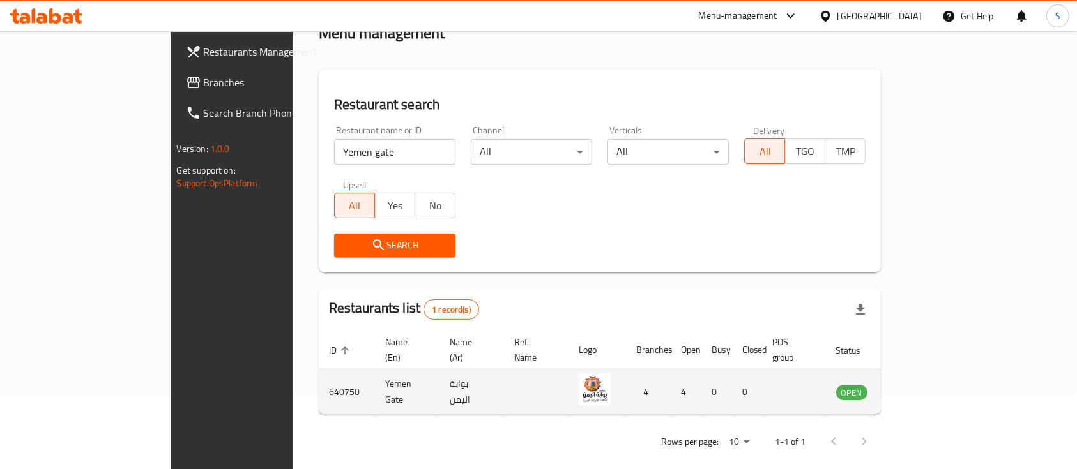
click at [319, 372] on td "640750" at bounding box center [347, 392] width 56 height 45
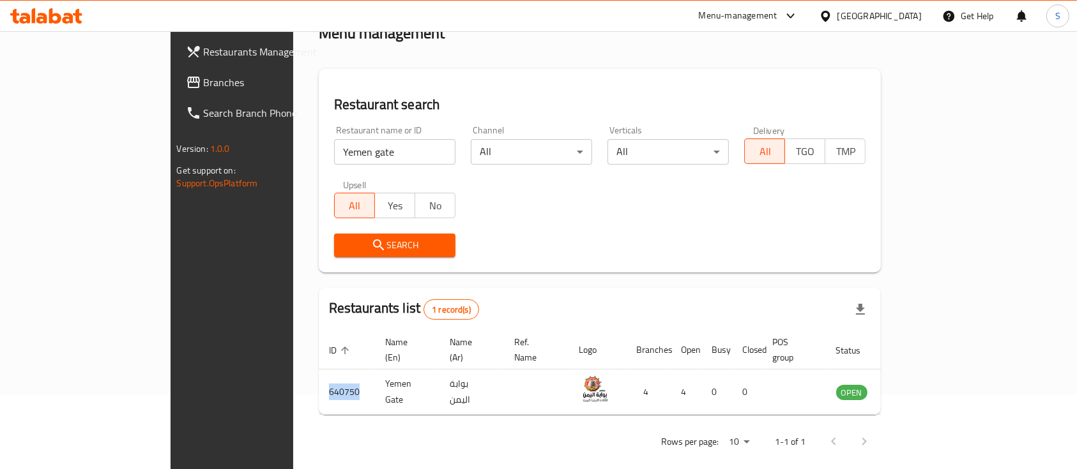
copy td "640750"
click at [334, 147] on input "Yemen gate" at bounding box center [394, 152] width 121 height 26
paste input "india gate"
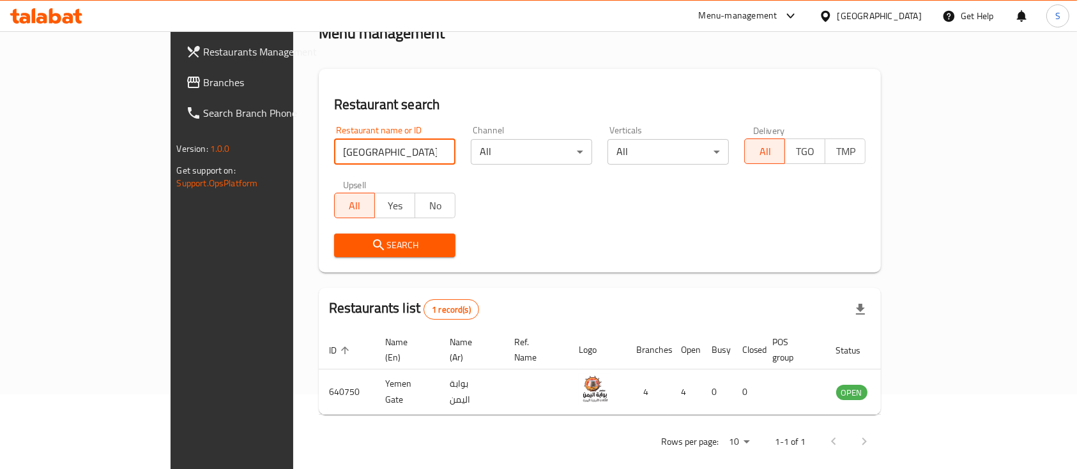
click at [334, 153] on input "Yemen gateindia gate" at bounding box center [394, 152] width 121 height 26
paste input "search"
type input "india gate"
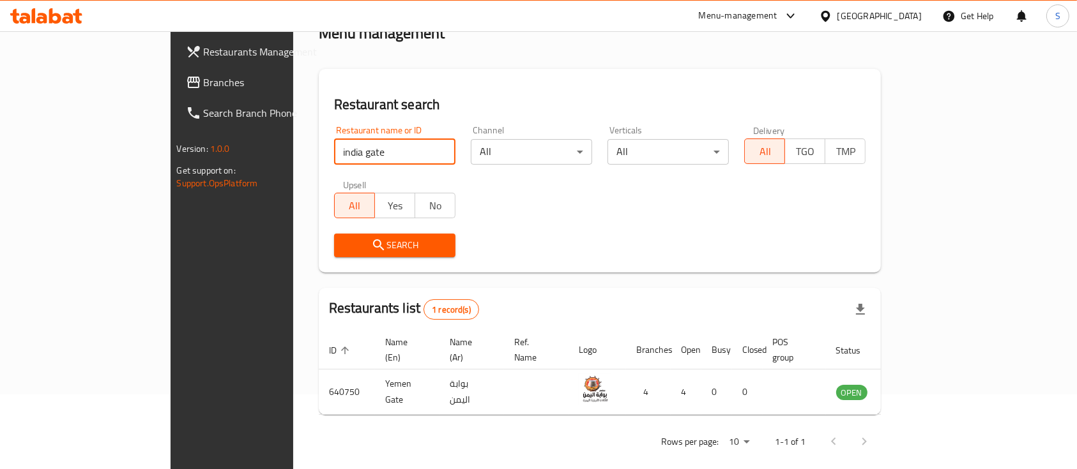
click at [334, 256] on button "Search" at bounding box center [394, 246] width 121 height 24
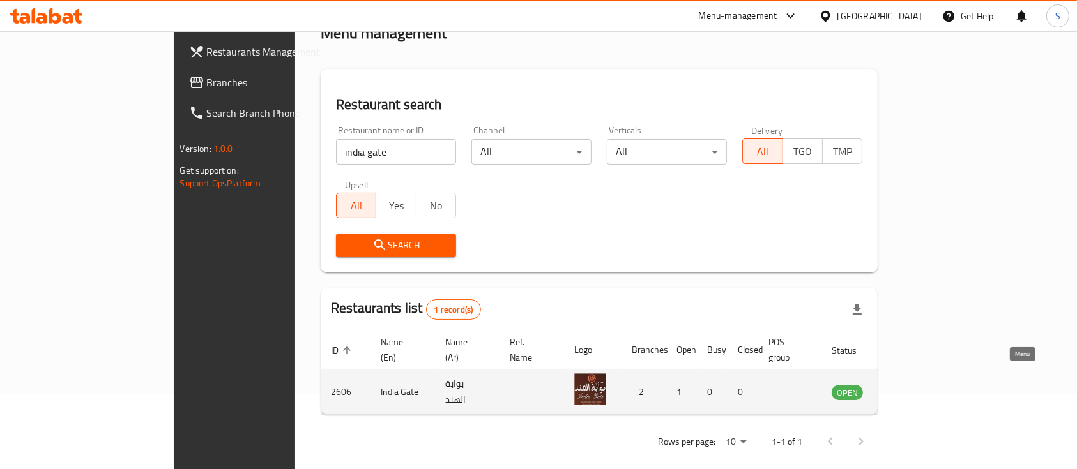
click at [914, 384] on icon "enhanced table" at bounding box center [906, 391] width 15 height 15
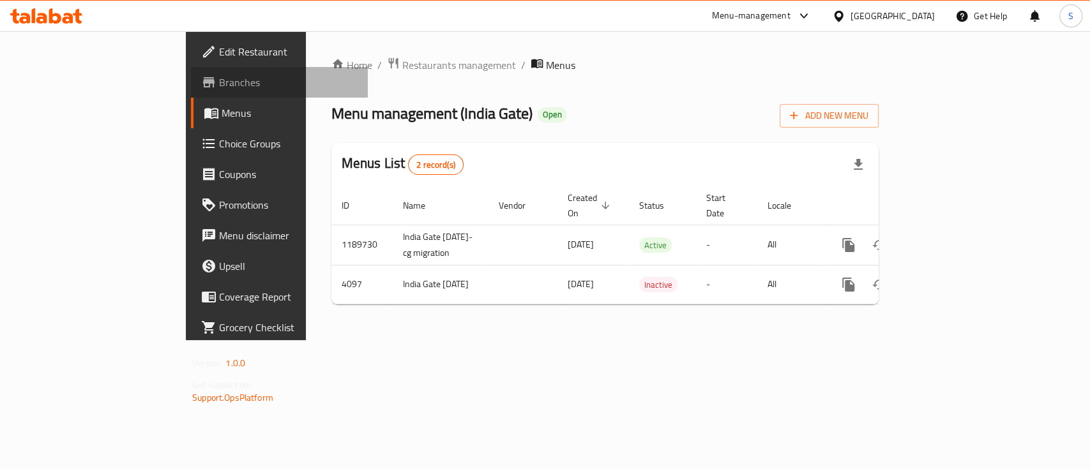
click at [219, 85] on span "Branches" at bounding box center [288, 82] width 139 height 15
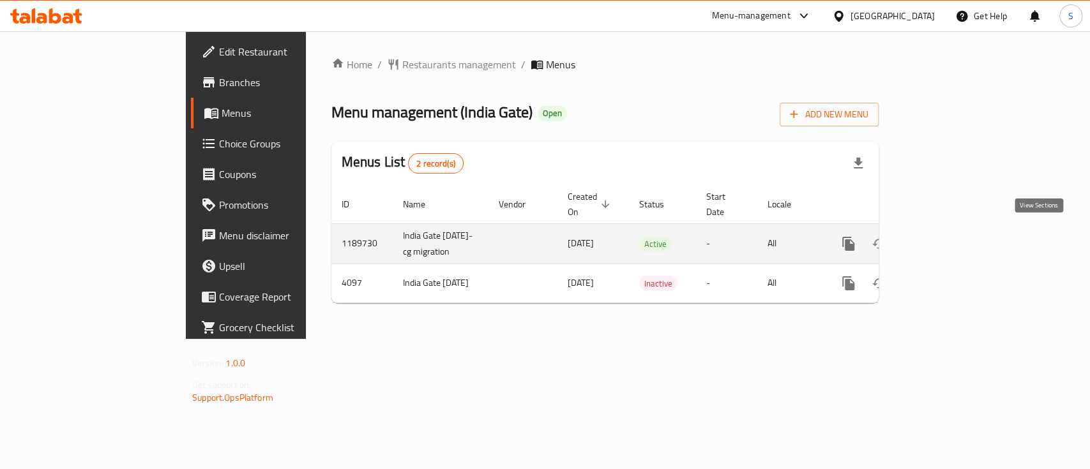
click at [956, 239] on link "enhanced table" at bounding box center [940, 244] width 31 height 31
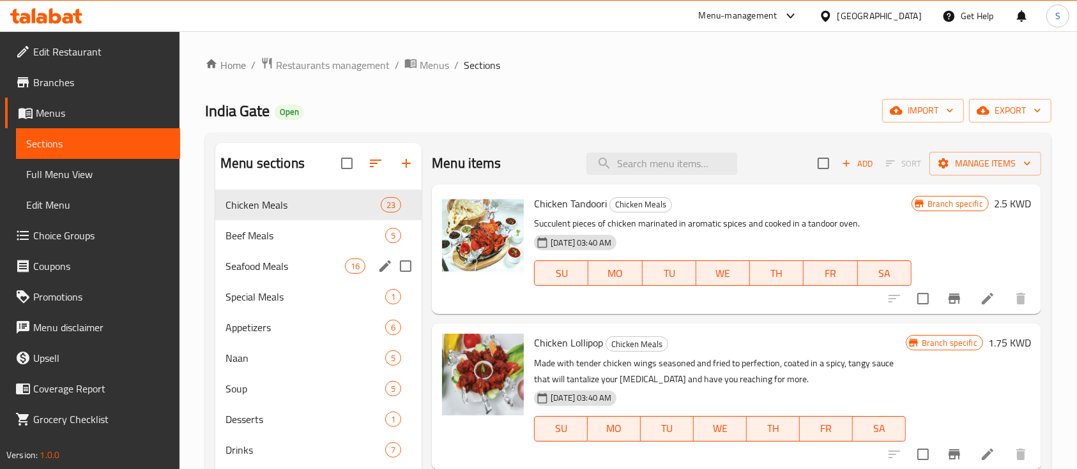
scroll to position [85, 0]
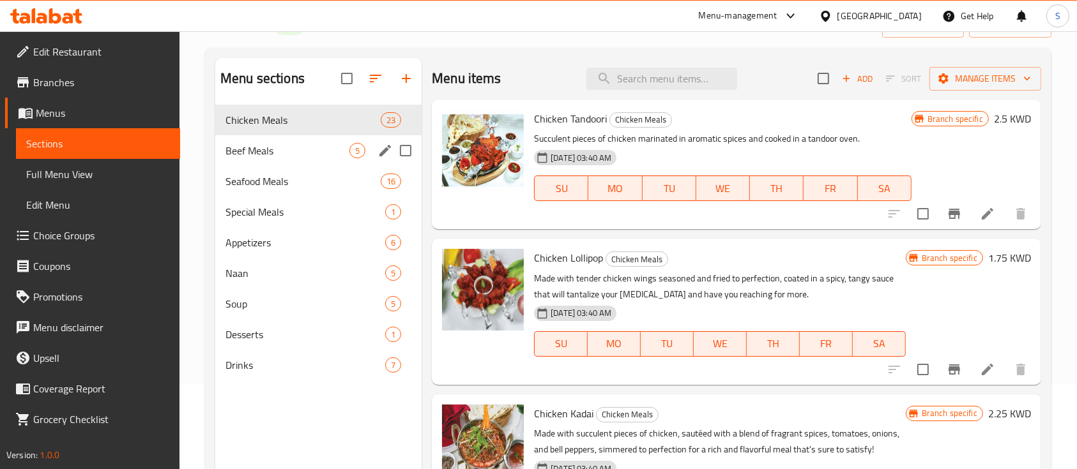
click at [304, 140] on div "Beef Meals 5" at bounding box center [318, 150] width 206 height 31
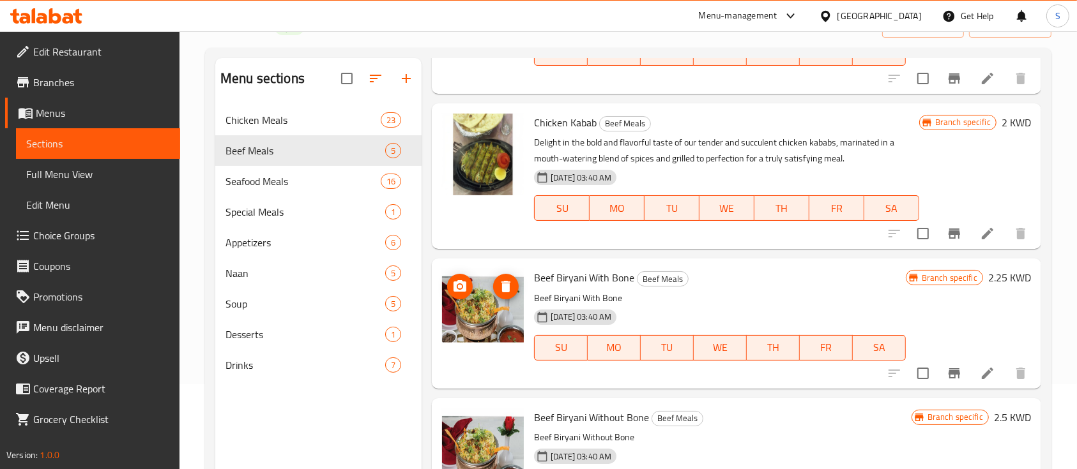
scroll to position [276, 0]
click at [275, 171] on div "Seafood Meals 16" at bounding box center [318, 181] width 206 height 31
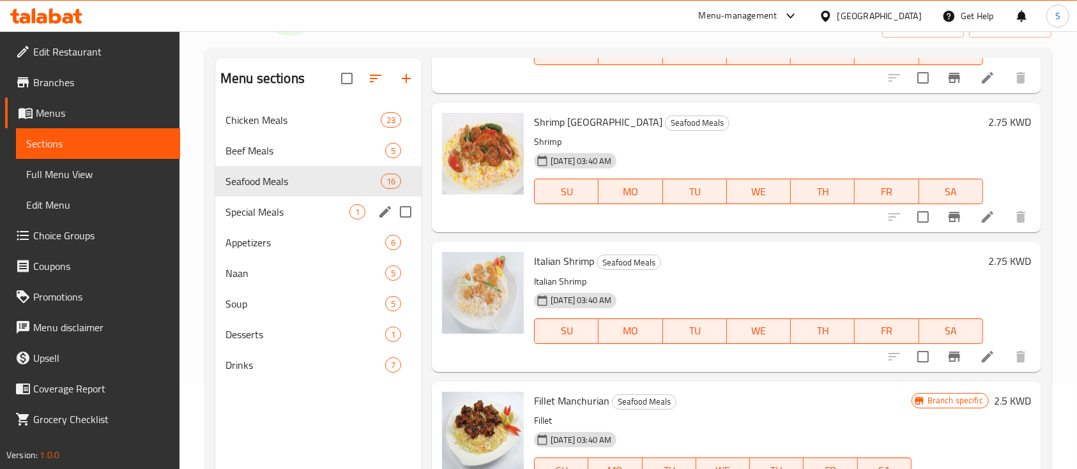
click at [270, 202] on div "Special Meals 1" at bounding box center [318, 212] width 206 height 31
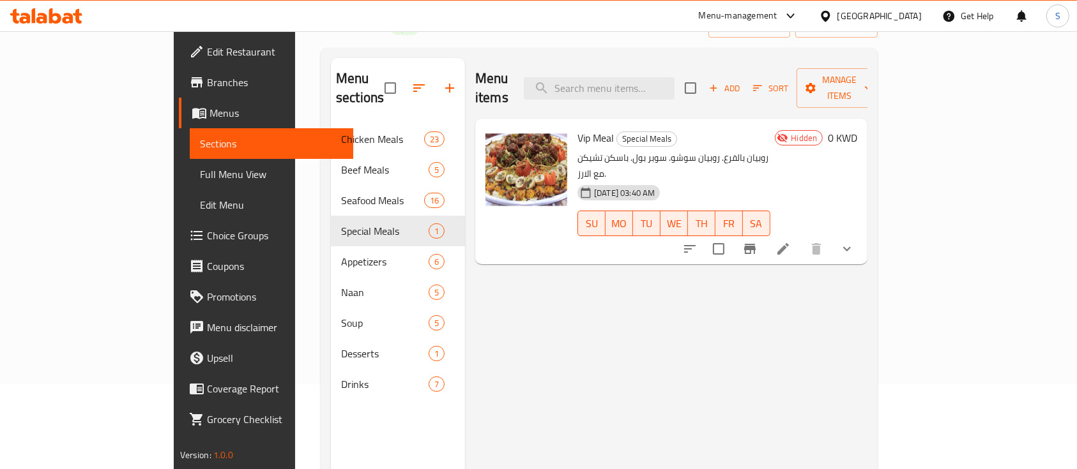
click at [209, 118] on span "Menus" at bounding box center [276, 112] width 134 height 15
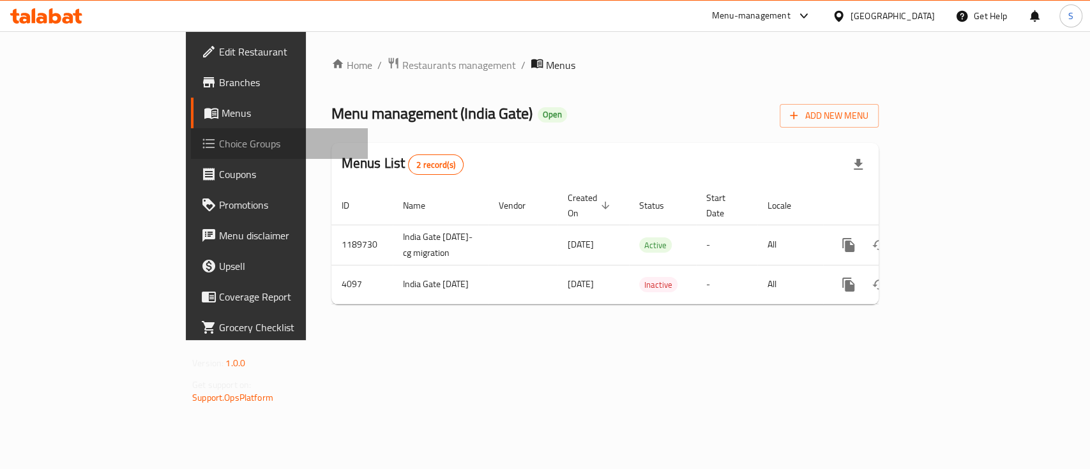
click at [219, 146] on span "Choice Groups" at bounding box center [288, 143] width 139 height 15
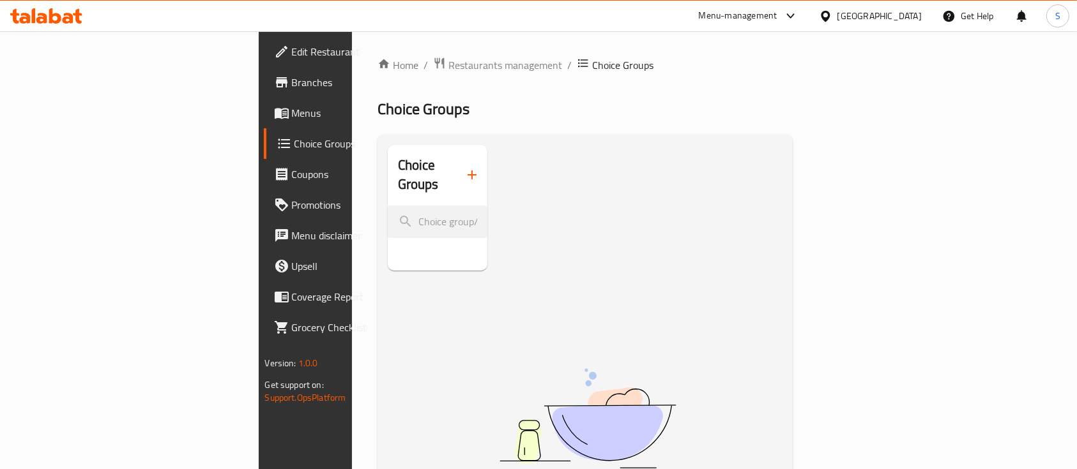
click at [264, 121] on link "Menus" at bounding box center [351, 113] width 175 height 31
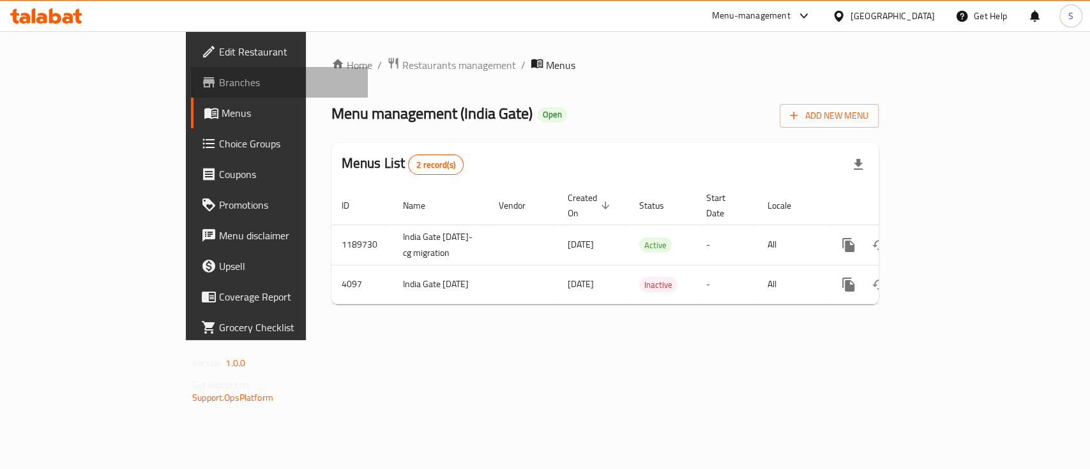
click at [219, 84] on span "Branches" at bounding box center [288, 82] width 139 height 15
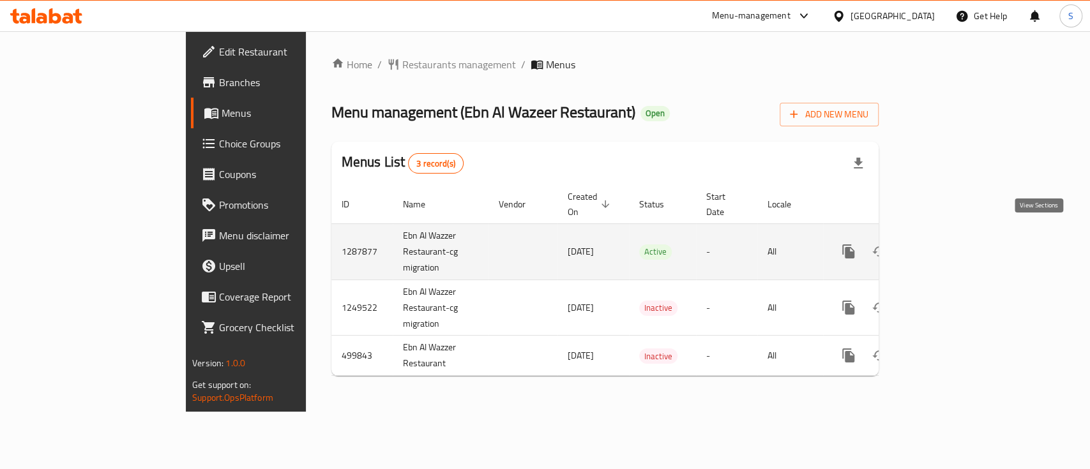
click at [956, 240] on link "enhanced table" at bounding box center [940, 251] width 31 height 31
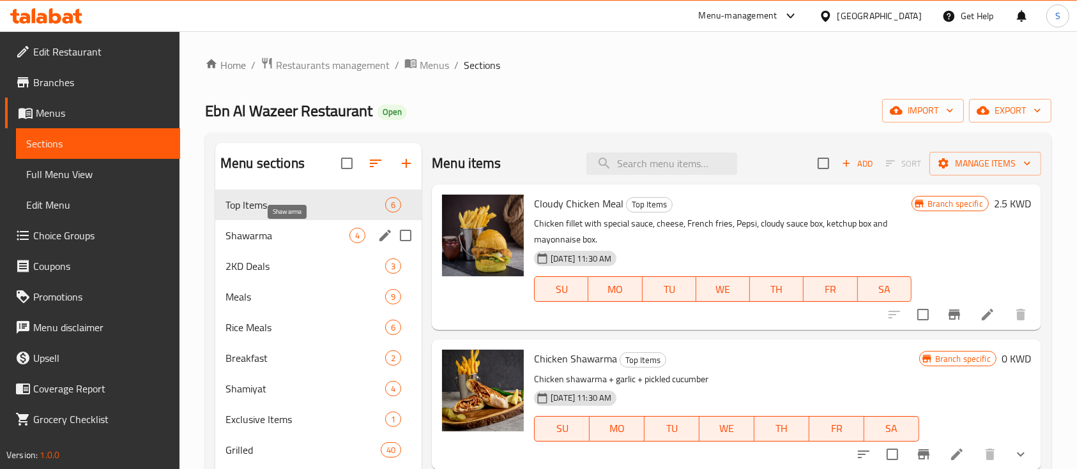
click at [320, 241] on span "Shawarma" at bounding box center [287, 235] width 124 height 15
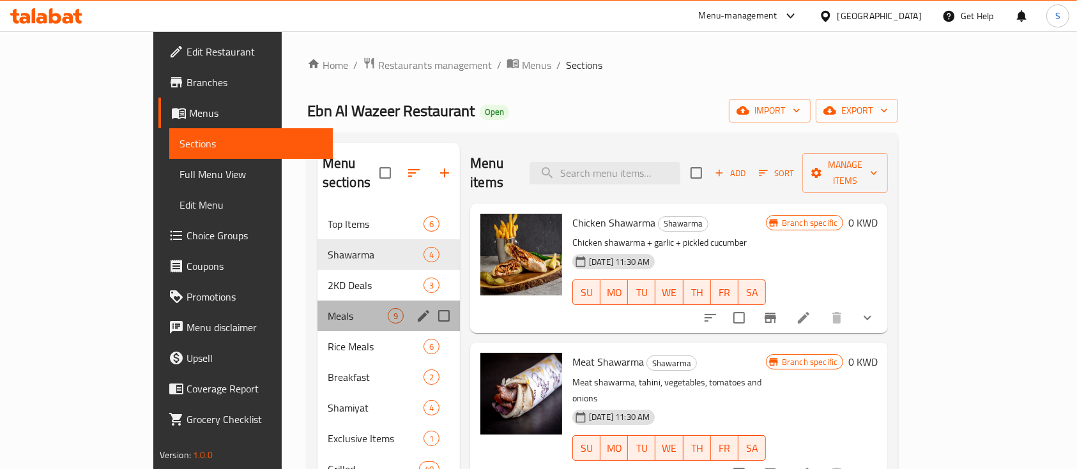
click at [328, 301] on div "Meals 9" at bounding box center [388, 316] width 142 height 31
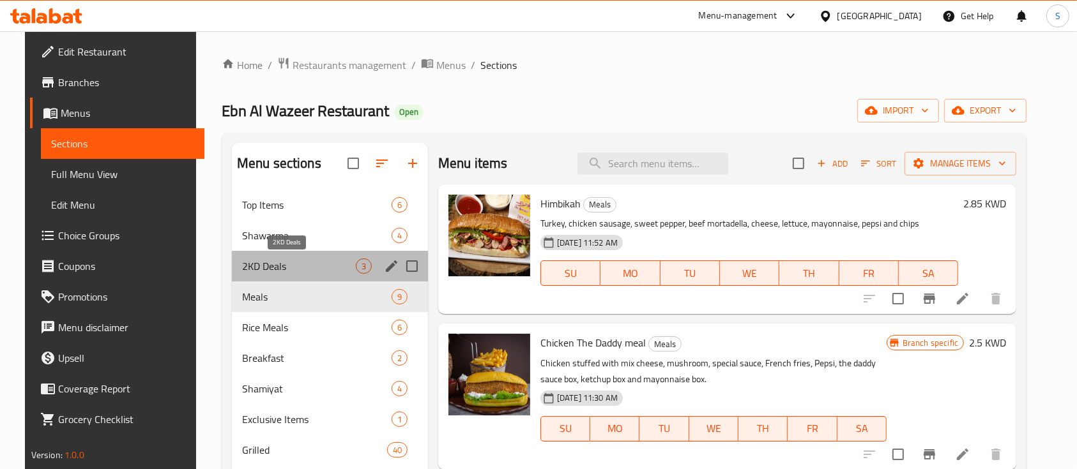
click at [324, 259] on span "2KD Deals" at bounding box center [299, 266] width 114 height 15
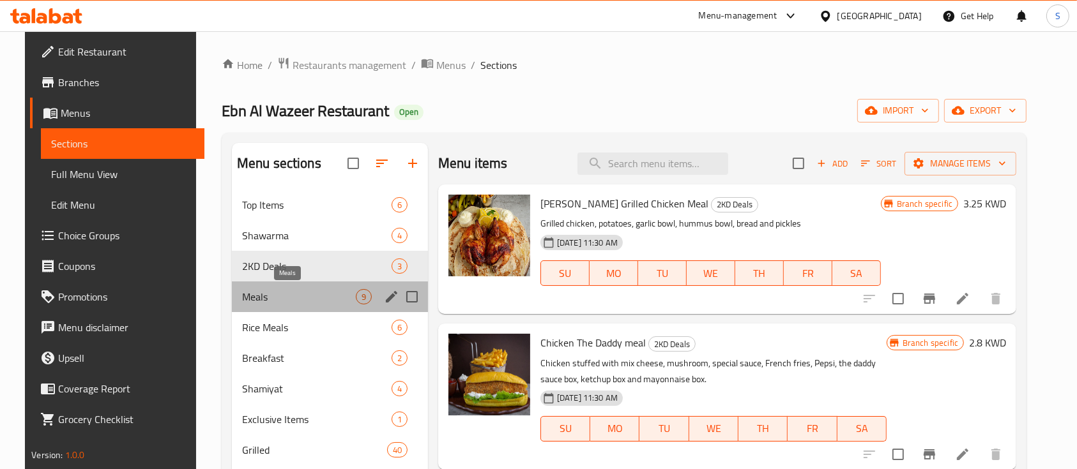
click at [268, 292] on span "Meals" at bounding box center [299, 296] width 114 height 15
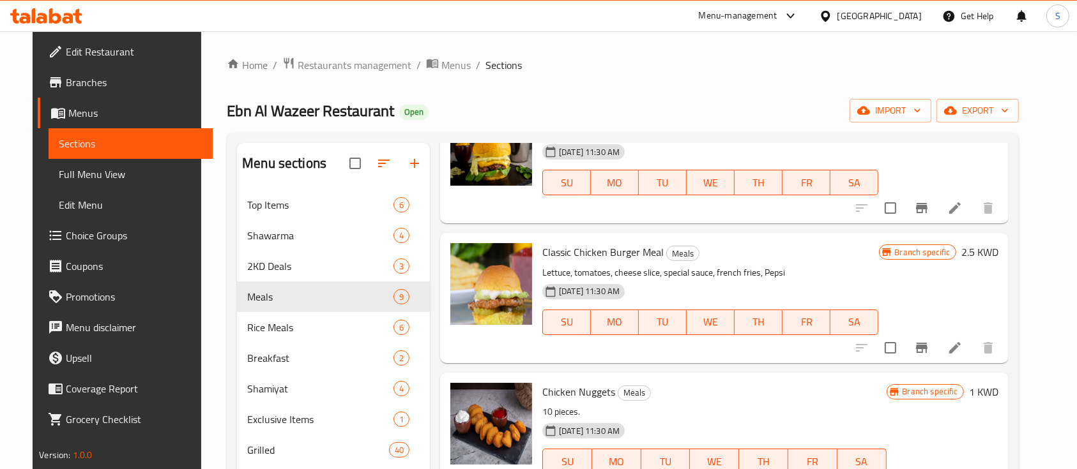
scroll to position [715, 0]
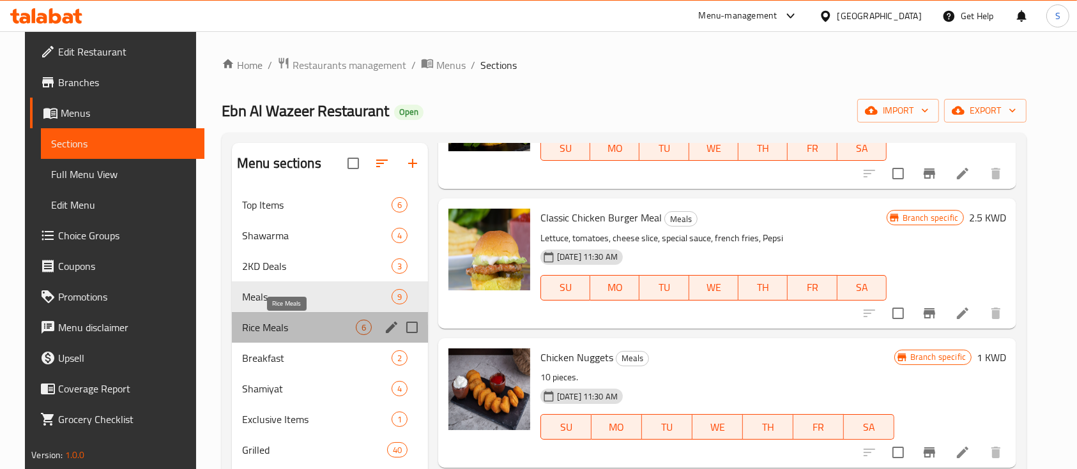
click at [245, 322] on span "Rice Meals" at bounding box center [299, 327] width 114 height 15
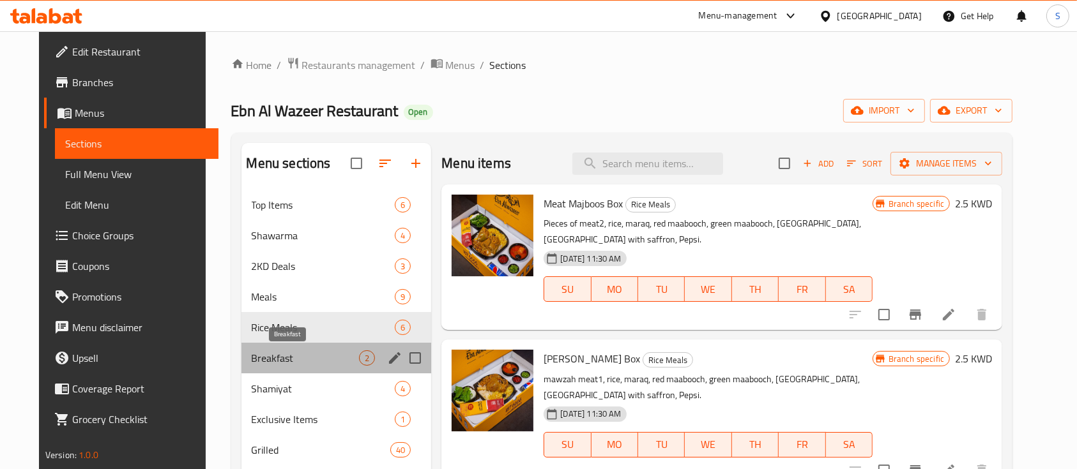
click at [293, 362] on span "Breakfast" at bounding box center [306, 358] width 108 height 15
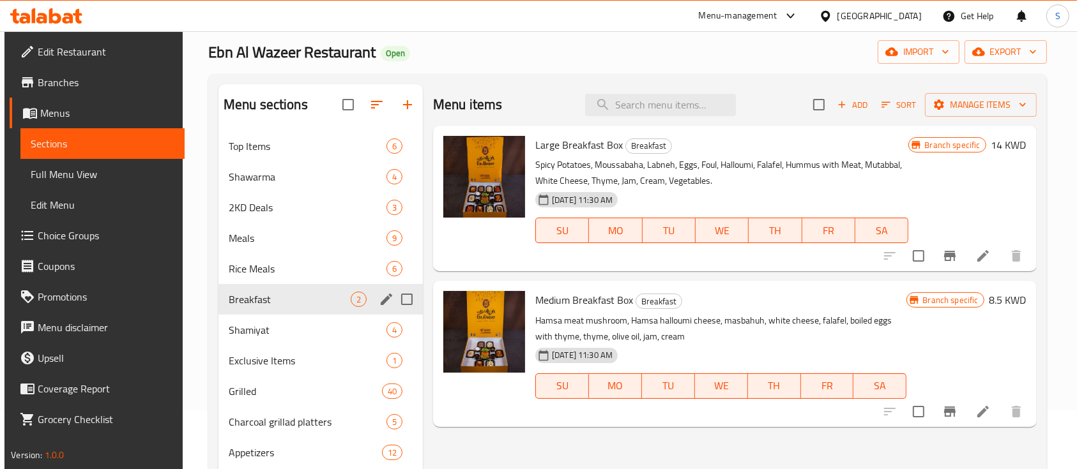
scroll to position [85, 0]
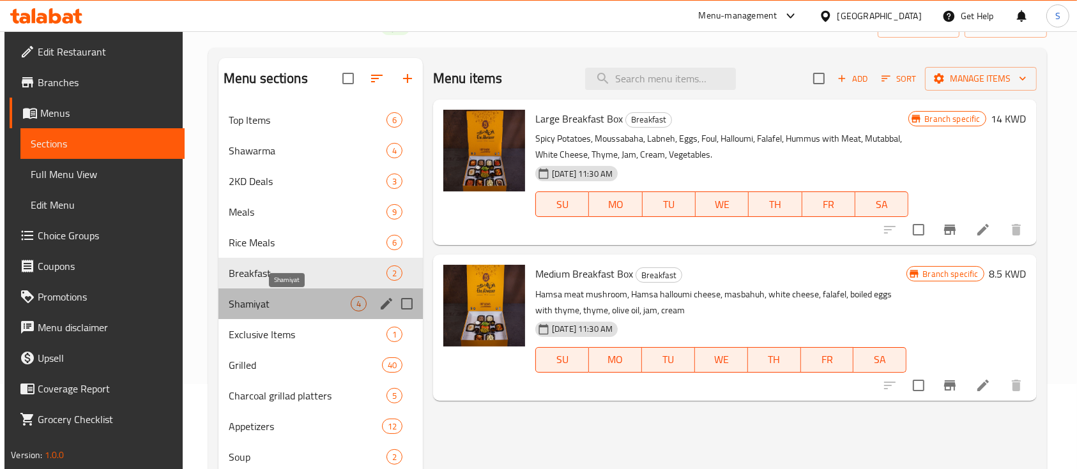
click at [298, 298] on span "Shamiyat" at bounding box center [290, 303] width 122 height 15
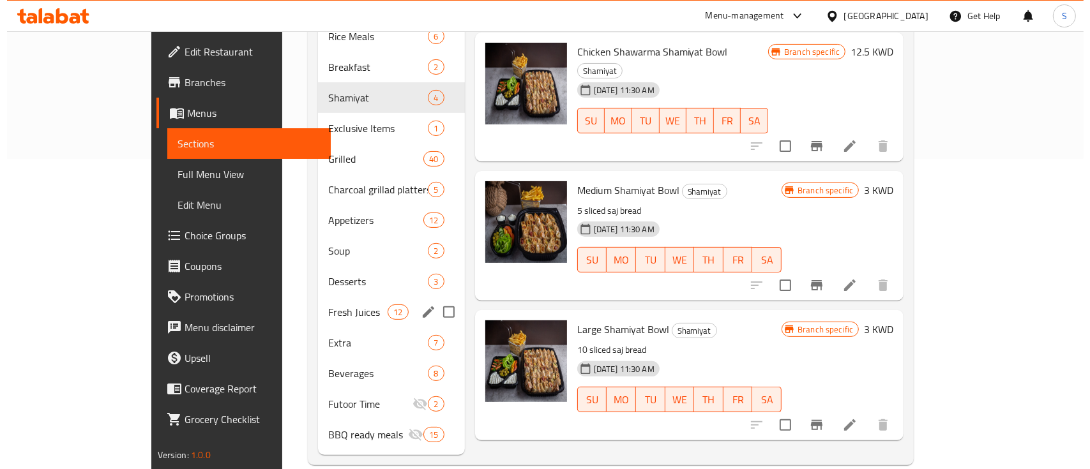
scroll to position [312, 0]
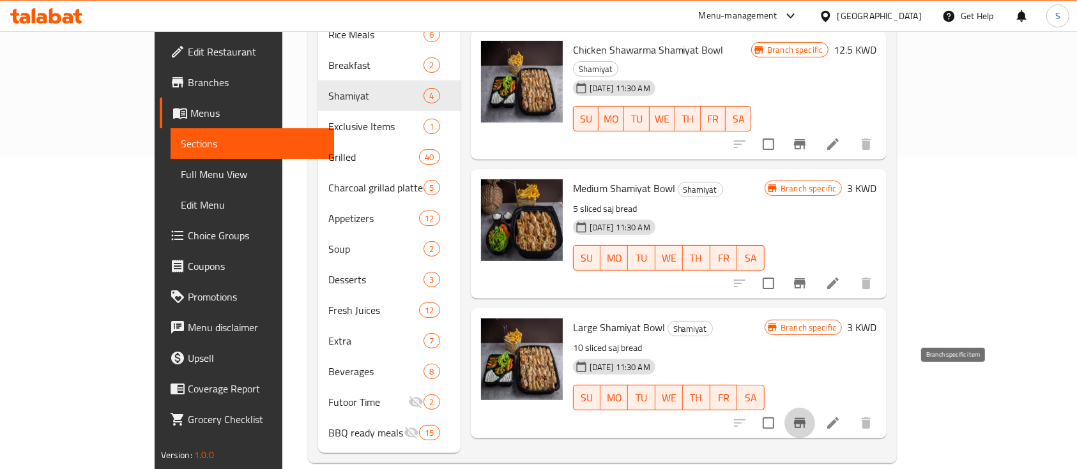
click at [805, 418] on icon "Branch-specific-item" at bounding box center [799, 423] width 11 height 10
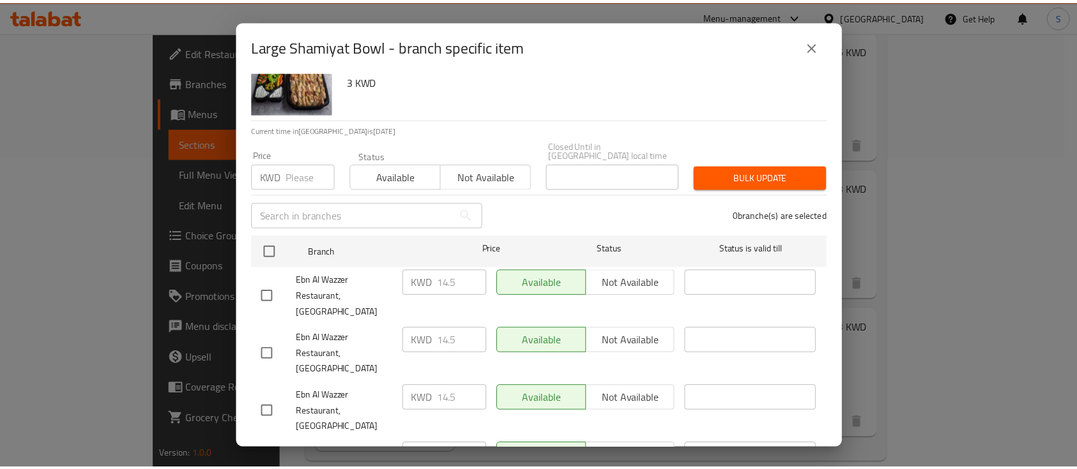
scroll to position [98, 0]
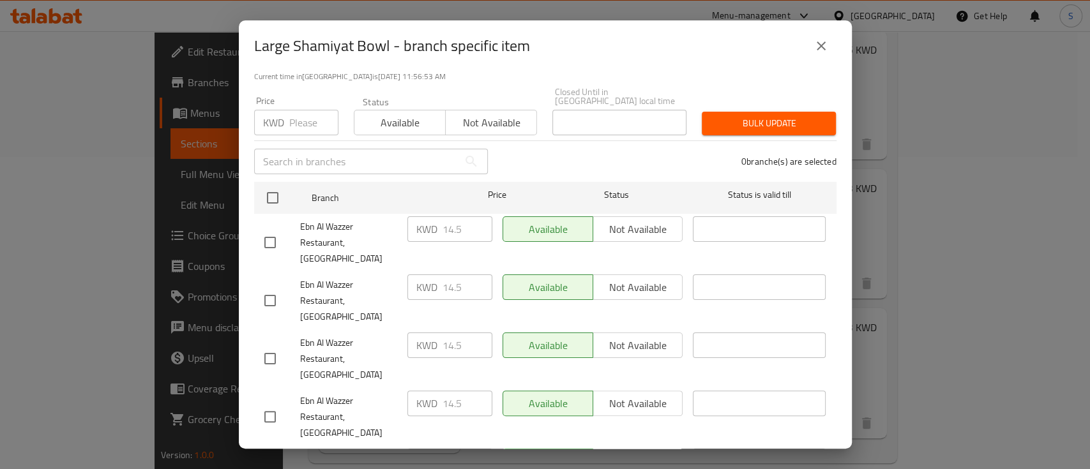
click at [826, 40] on icon "close" at bounding box center [821, 45] width 15 height 15
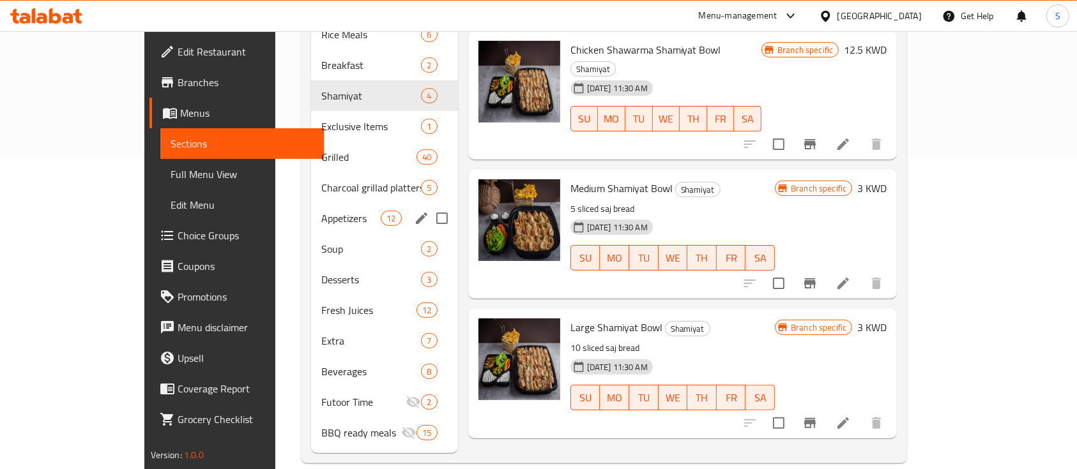
scroll to position [0, 0]
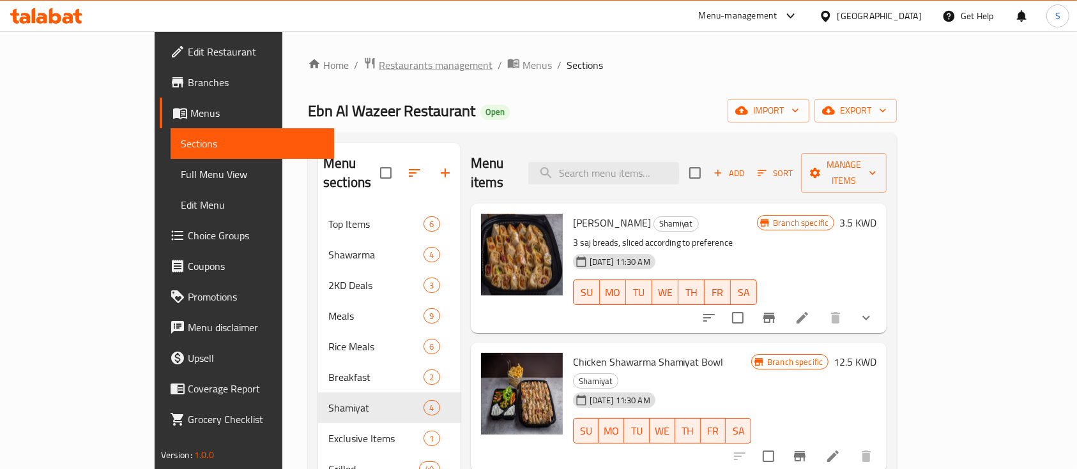
click at [379, 65] on span "Restaurants management" at bounding box center [436, 64] width 114 height 15
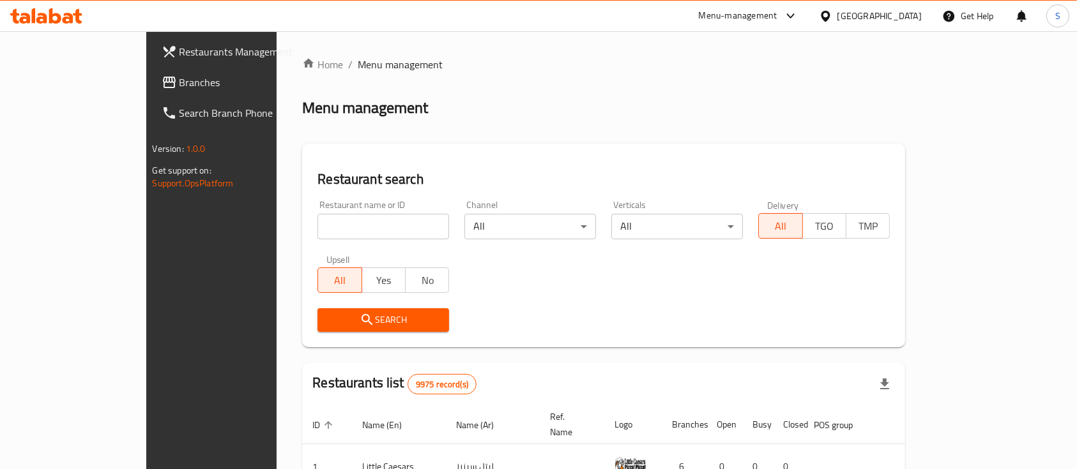
click at [317, 227] on input "search" at bounding box center [383, 227] width 132 height 26
paste input "bbq burger"
type input "bbq burger"
click at [317, 311] on button "Search" at bounding box center [383, 320] width 132 height 24
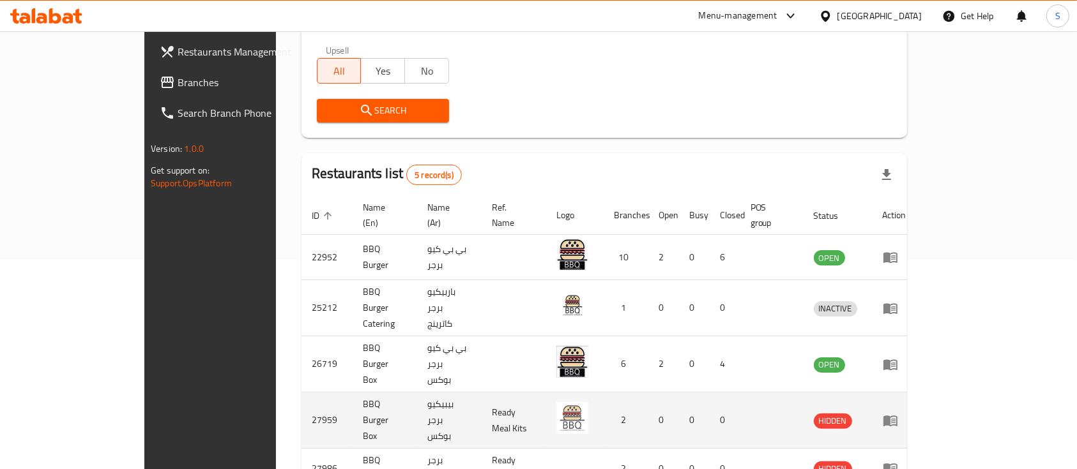
scroll to position [234, 0]
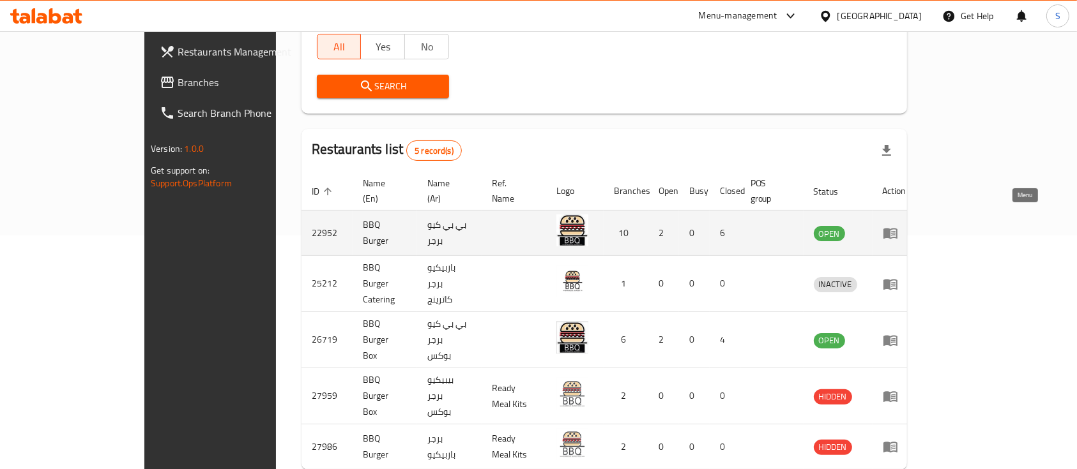
click at [897, 229] on icon "enhanced table" at bounding box center [890, 234] width 14 height 11
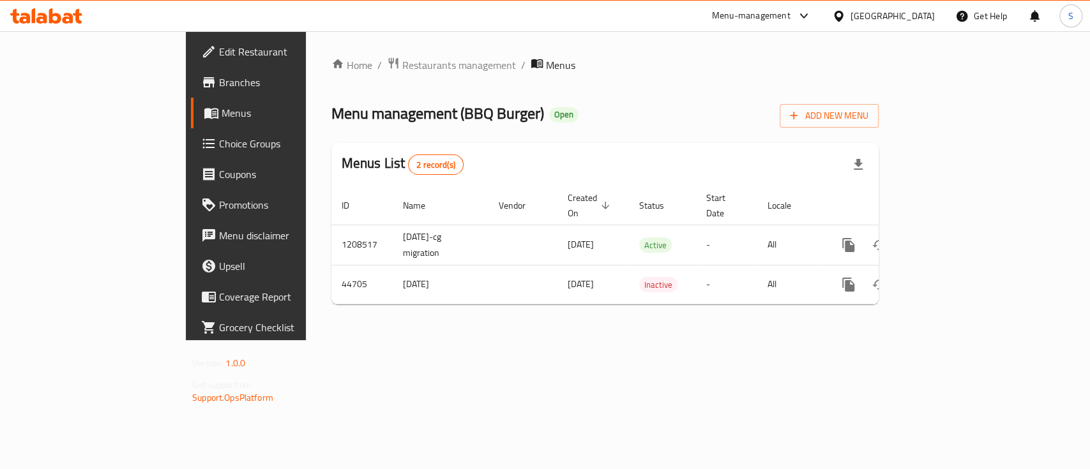
click at [219, 75] on span "Branches" at bounding box center [288, 82] width 139 height 15
